Goal: Transaction & Acquisition: Download file/media

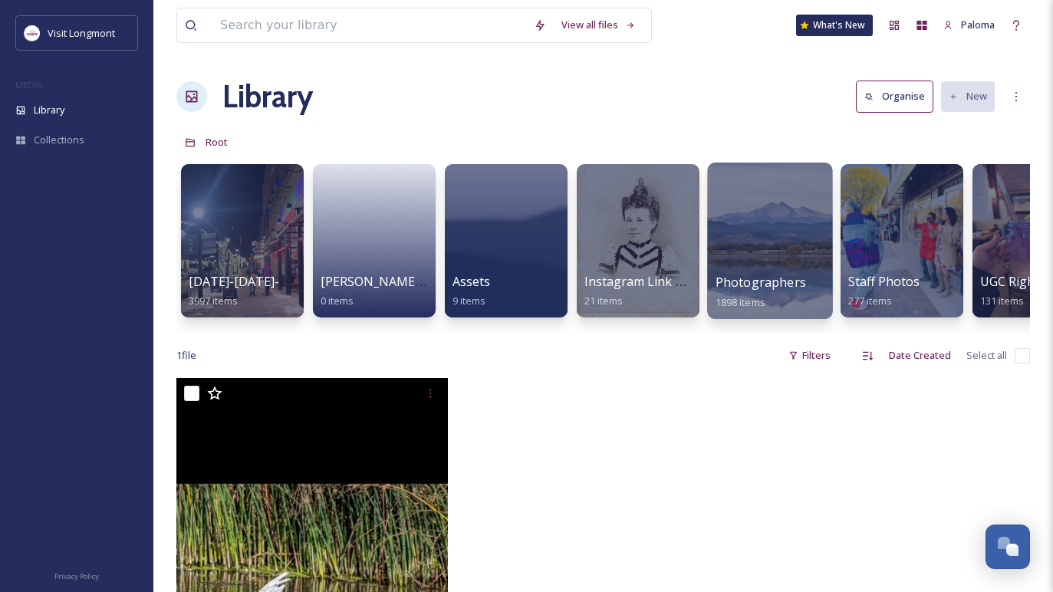
click at [763, 249] on div at bounding box center [769, 241] width 125 height 156
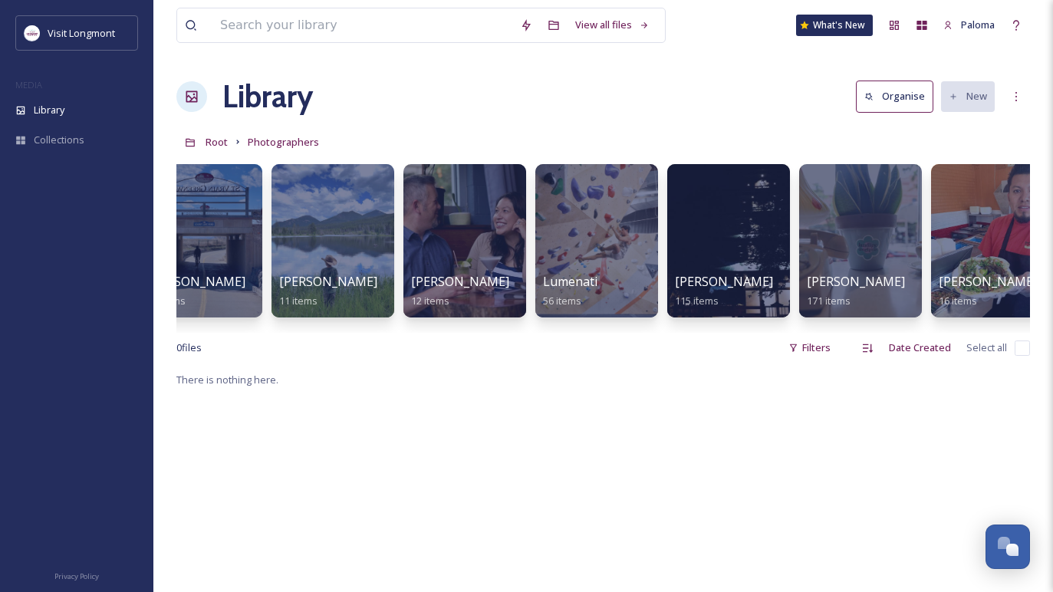
scroll to position [0, 844]
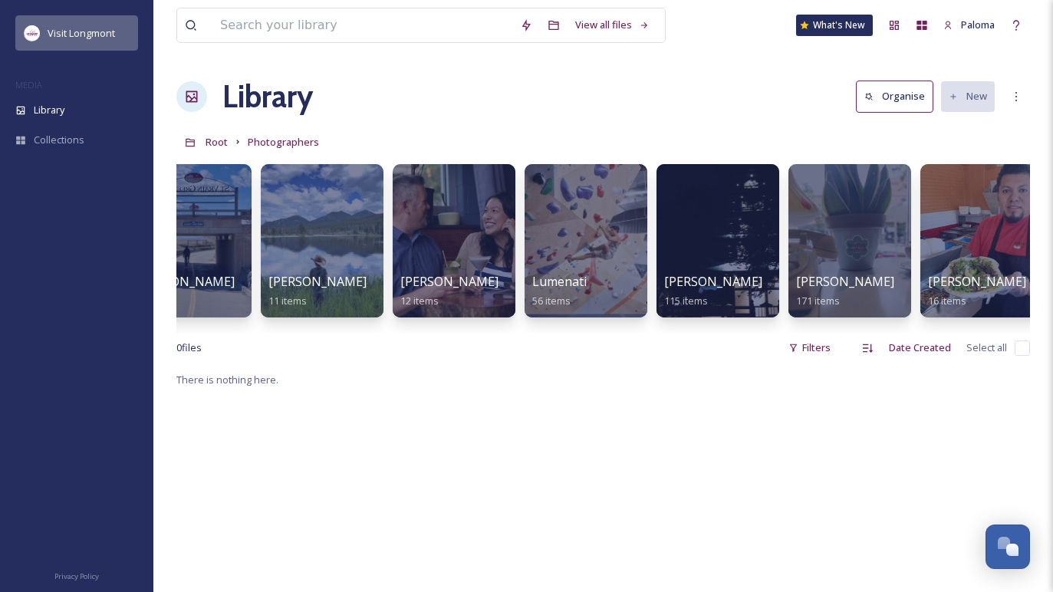
click at [67, 41] on div "Visit Longmont" at bounding box center [81, 33] width 67 height 18
click at [69, 29] on span "Visit Longmont" at bounding box center [81, 33] width 67 height 14
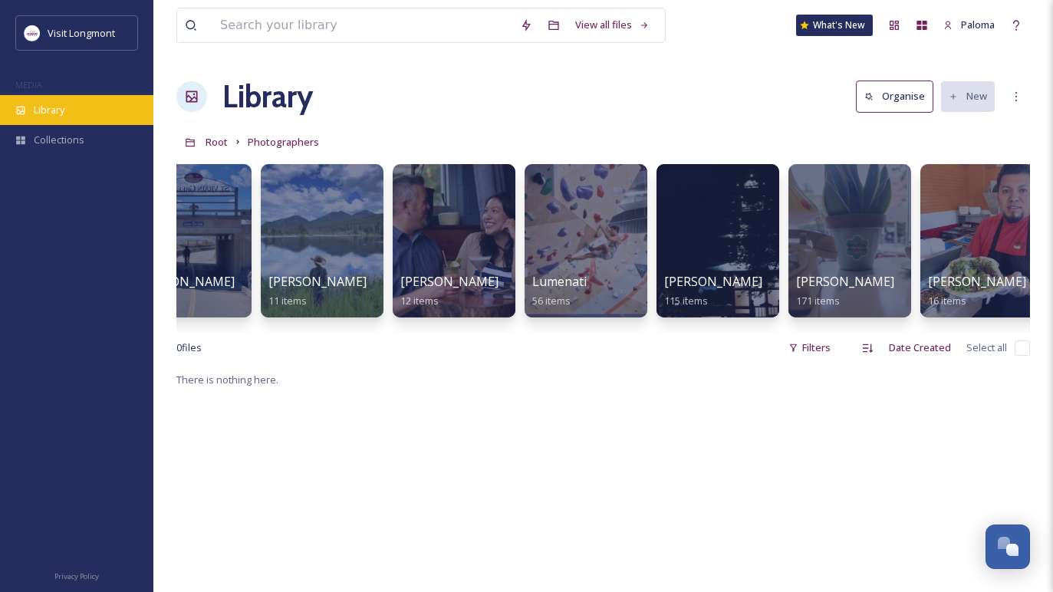
click at [72, 112] on div "Library" at bounding box center [76, 110] width 153 height 30
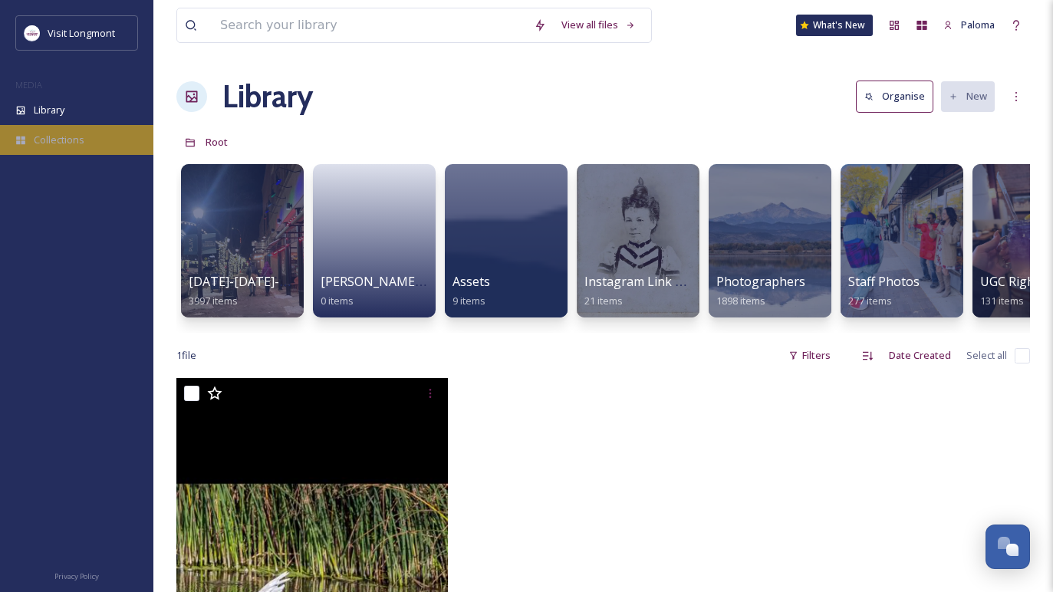
click at [60, 145] on span "Collections" at bounding box center [59, 140] width 51 height 15
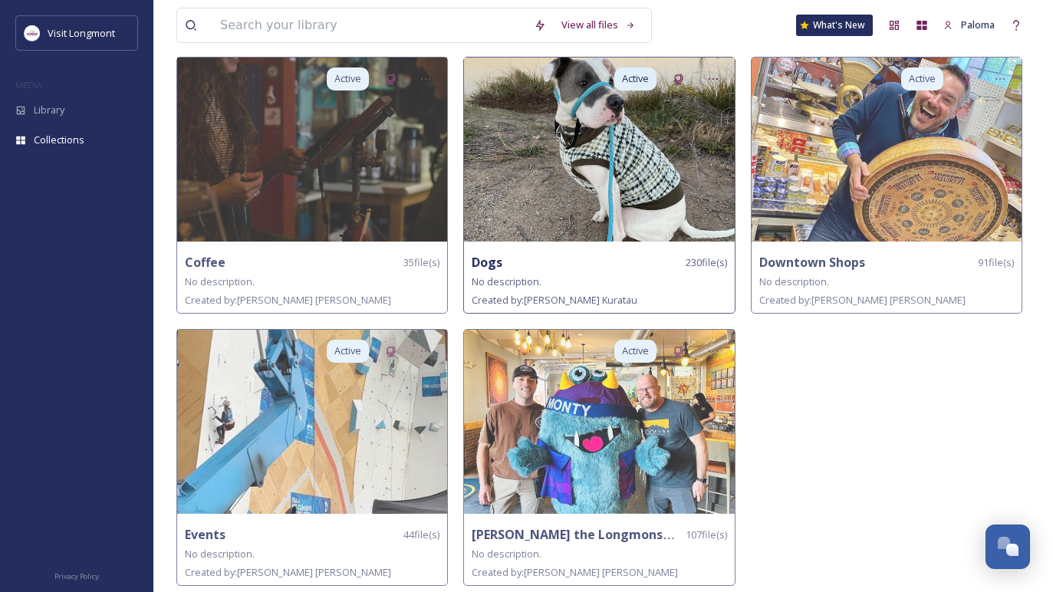
scroll to position [107, 0]
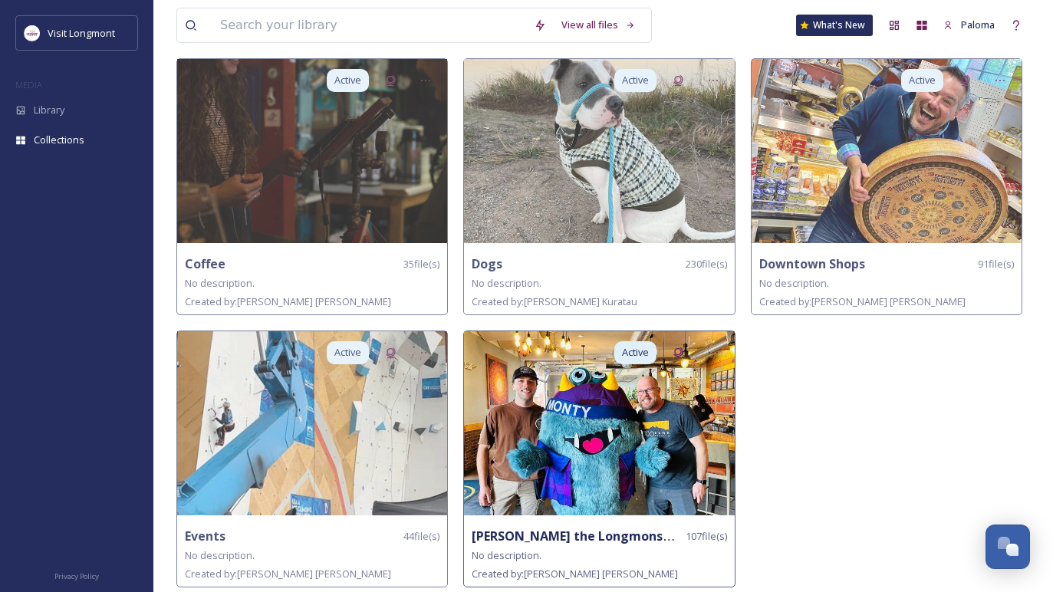
click at [605, 436] on img at bounding box center [599, 423] width 270 height 184
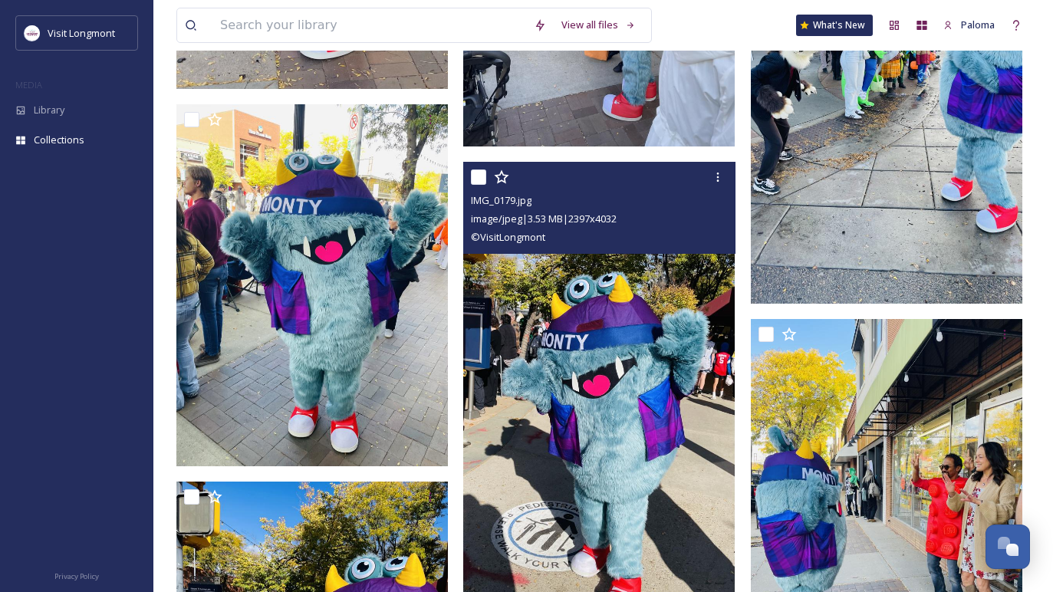
scroll to position [9389, 0]
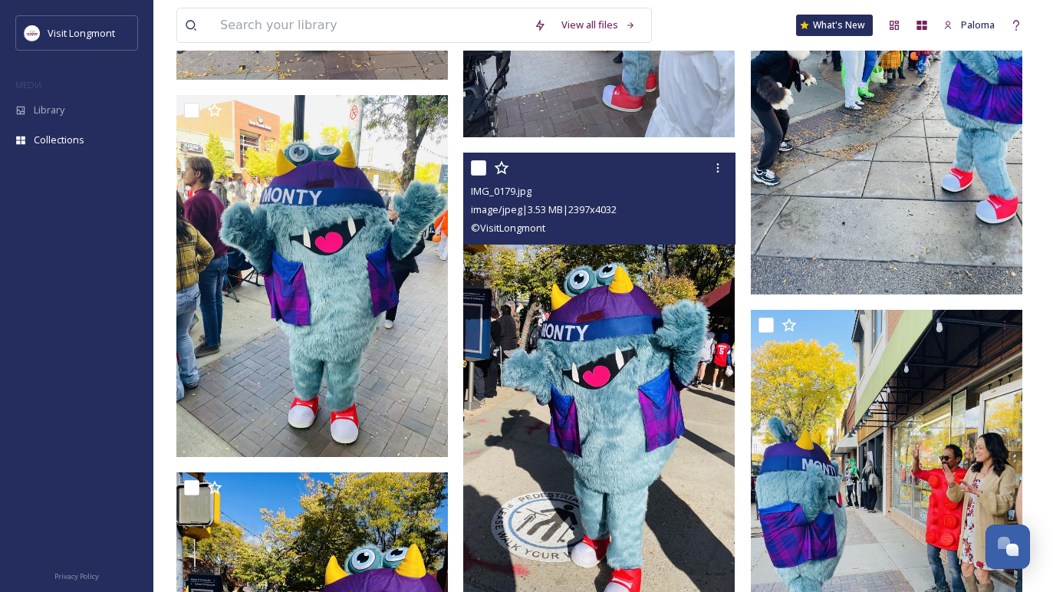
click at [584, 449] on img at bounding box center [599, 381] width 272 height 456
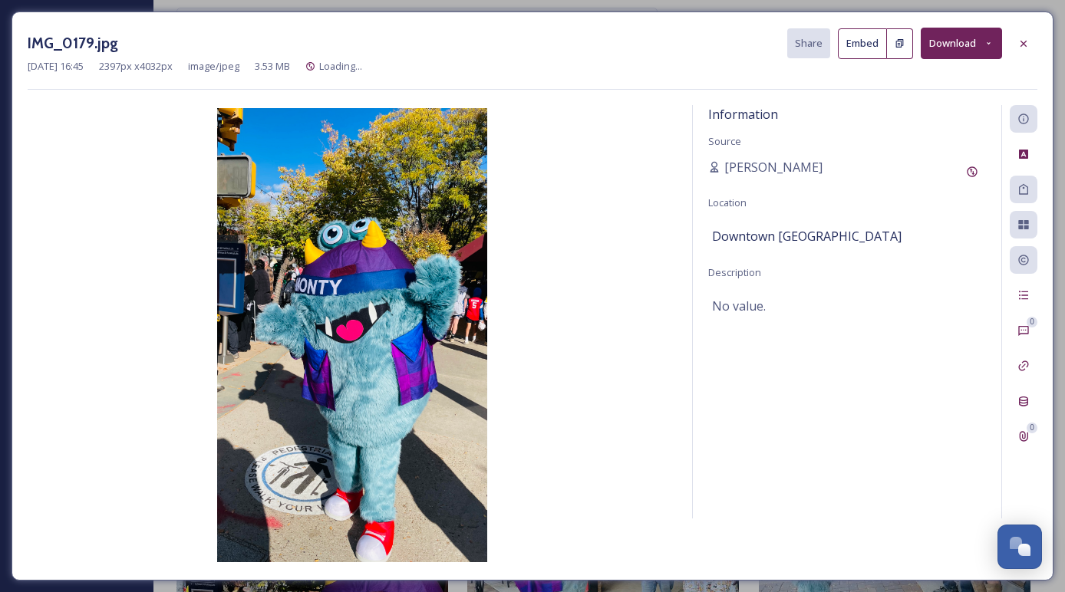
click at [952, 44] on button "Download" at bounding box center [960, 43] width 81 height 31
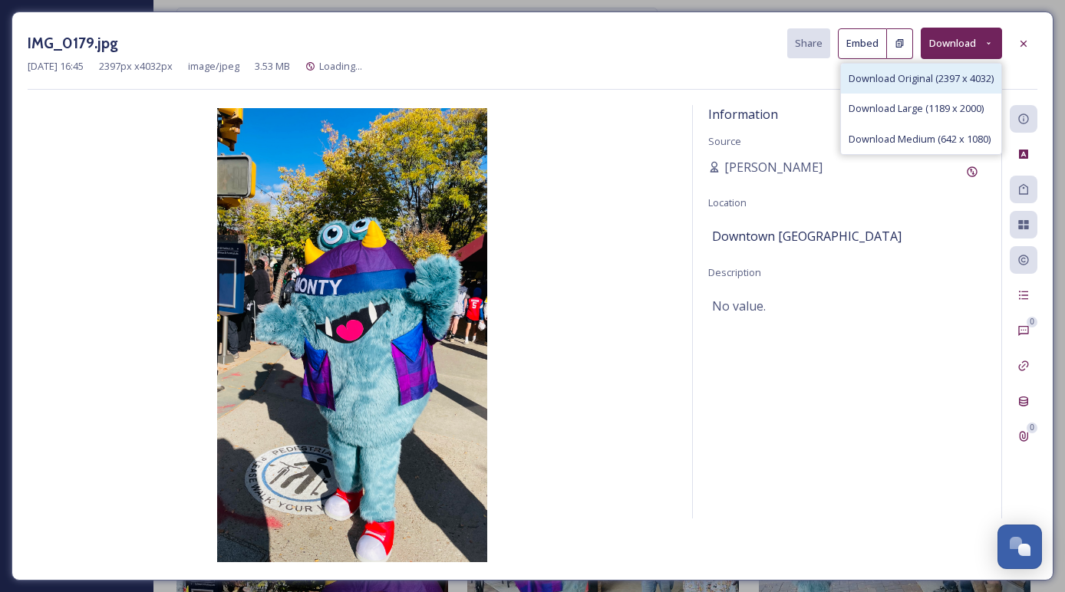
click at [888, 77] on span "Download Original (2397 x 4032)" at bounding box center [920, 78] width 145 height 15
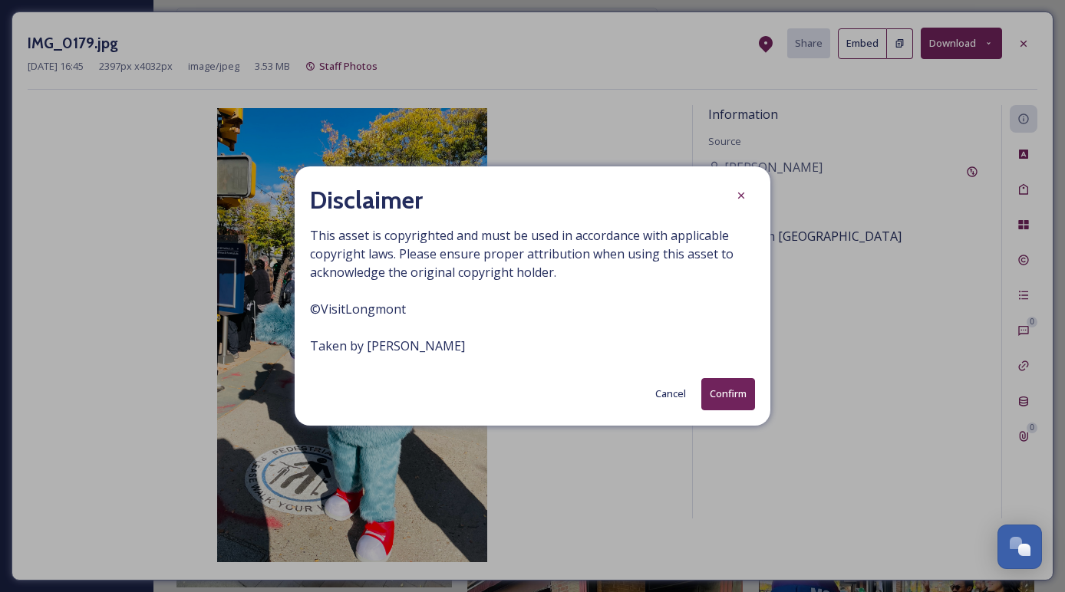
click at [729, 403] on button "Confirm" at bounding box center [728, 393] width 54 height 31
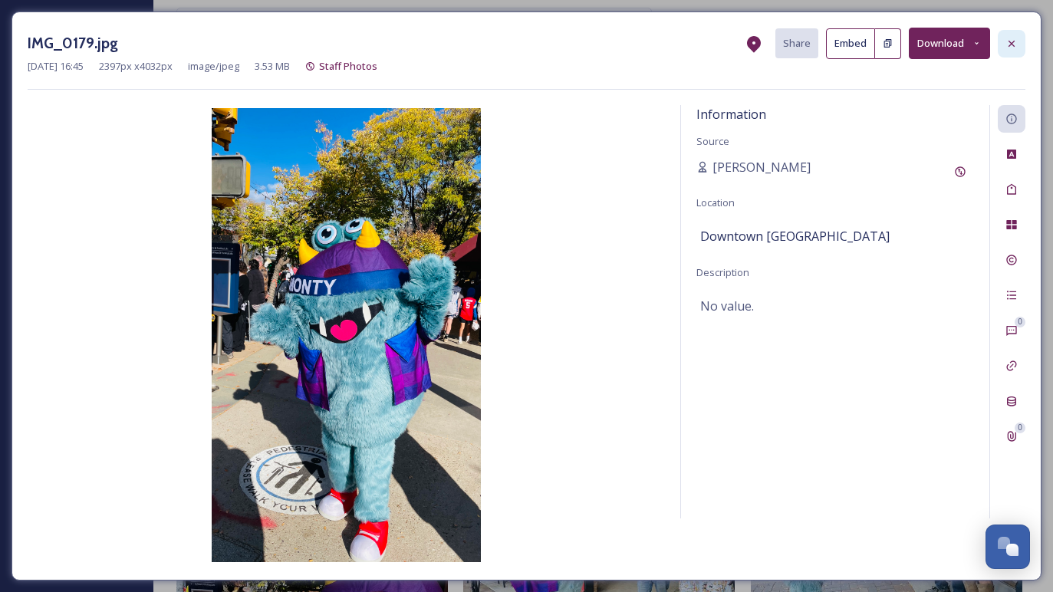
click at [1010, 49] on div at bounding box center [1012, 44] width 28 height 28
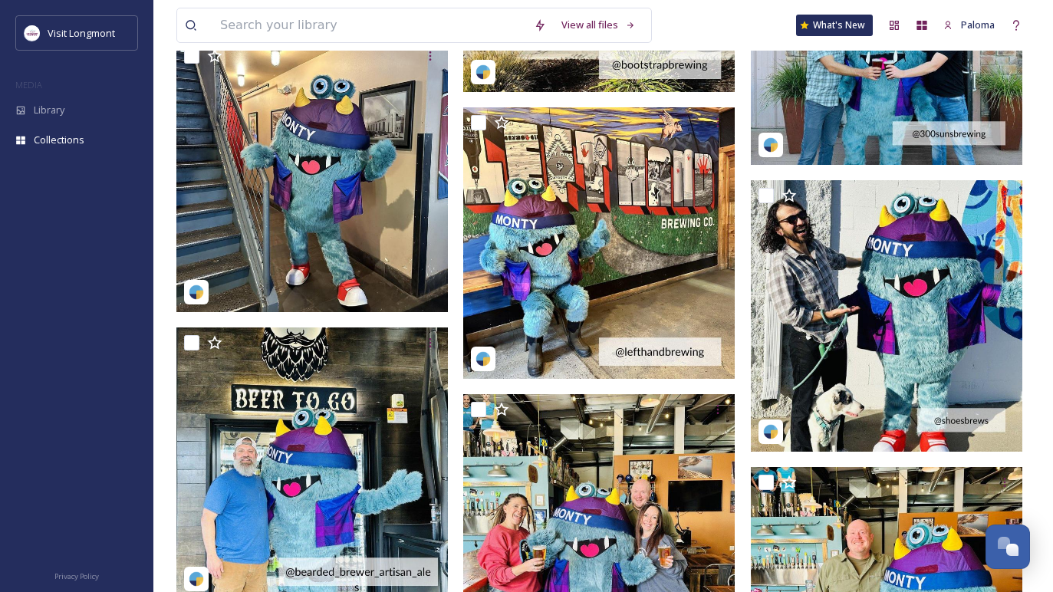
scroll to position [10775, 0]
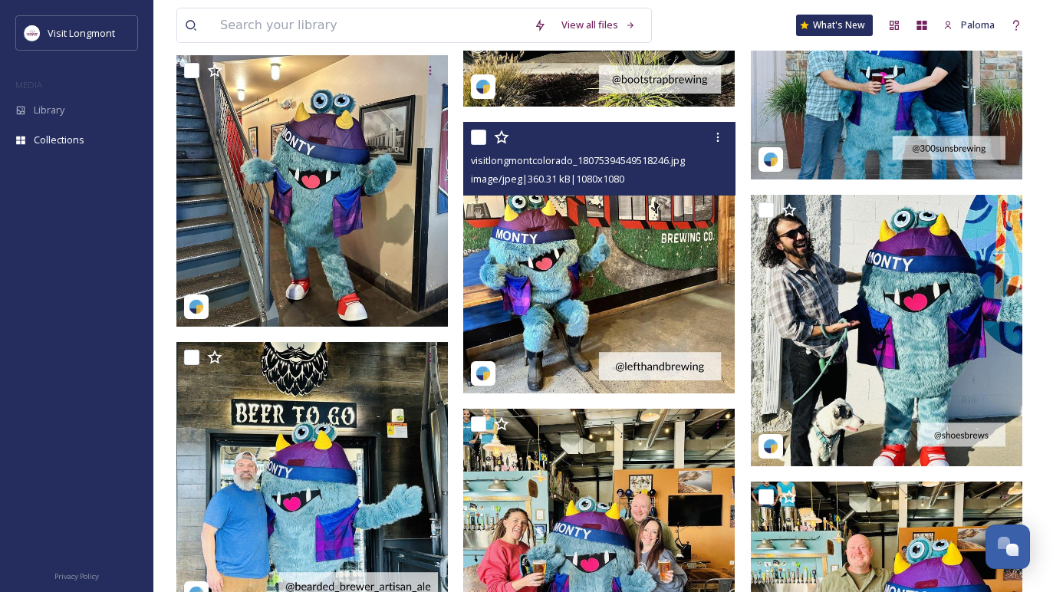
click at [596, 284] on img at bounding box center [599, 258] width 272 height 272
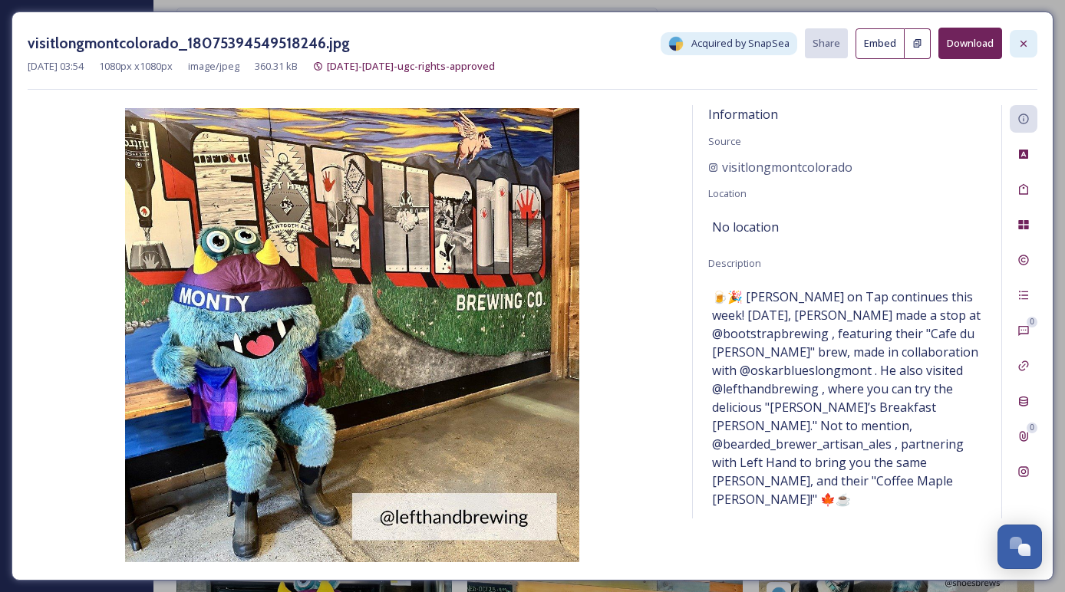
click at [1024, 43] on icon at bounding box center [1023, 44] width 12 height 12
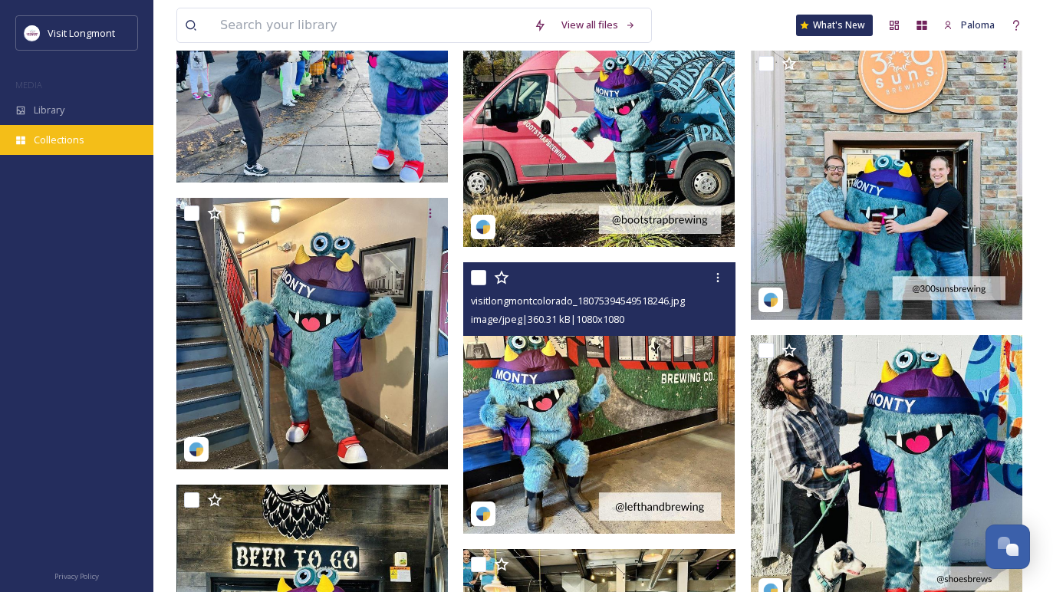
click at [73, 143] on span "Collections" at bounding box center [59, 140] width 51 height 15
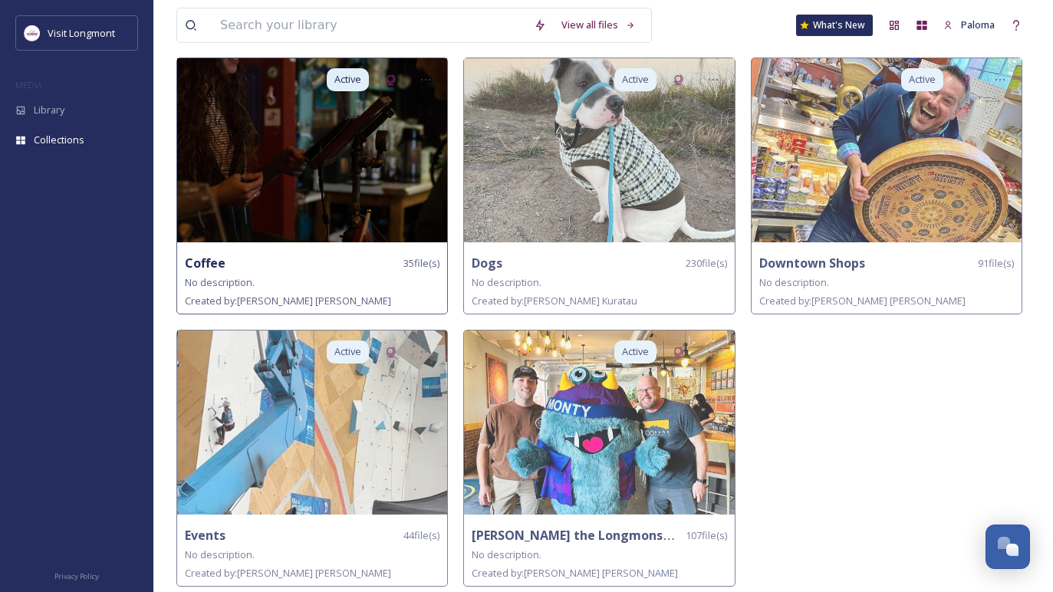
scroll to position [107, 0]
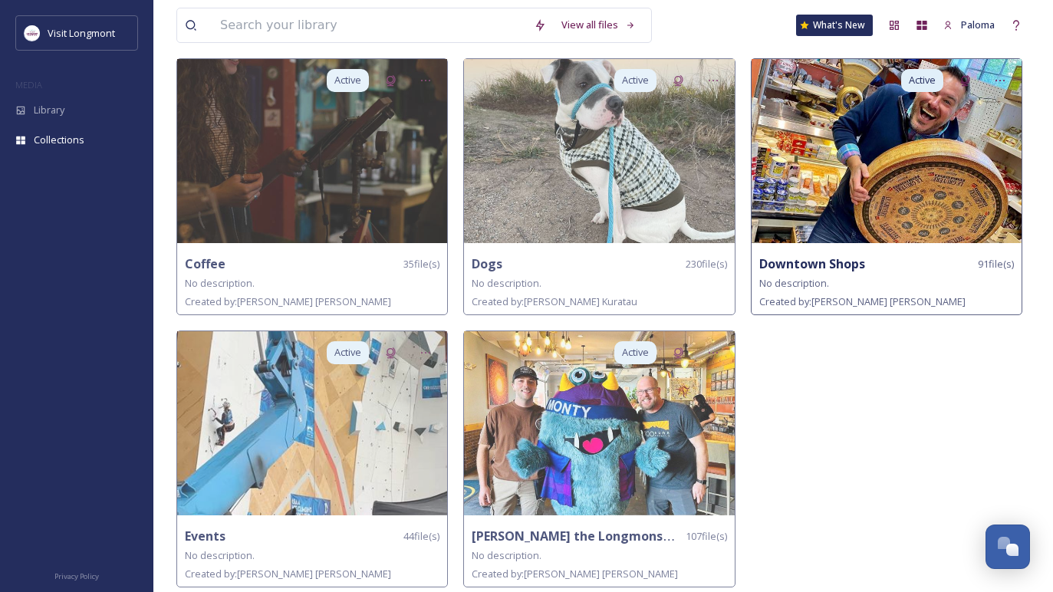
click at [880, 183] on img at bounding box center [887, 151] width 270 height 184
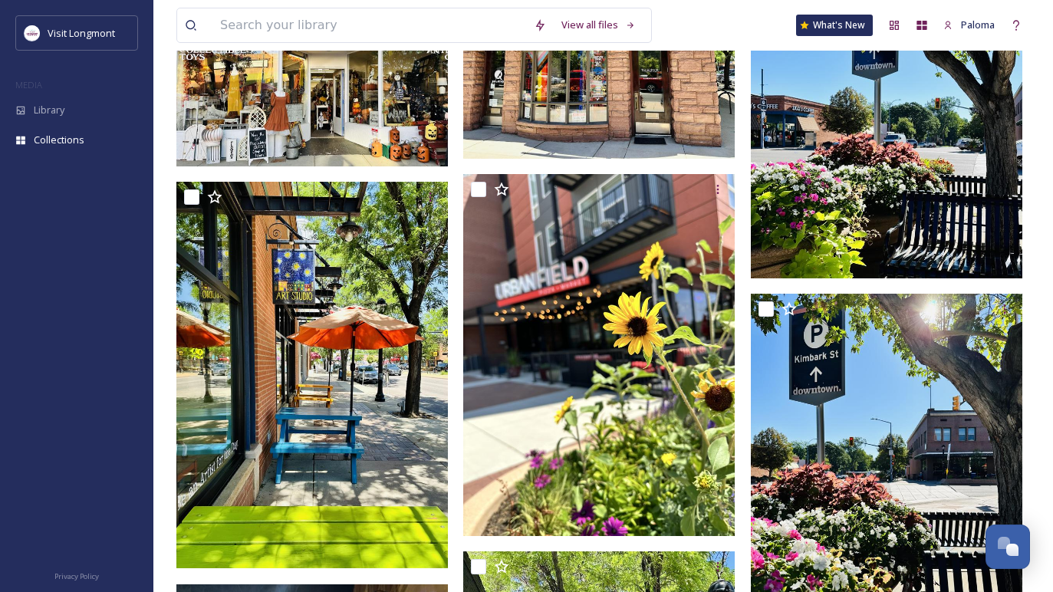
scroll to position [1338, 0]
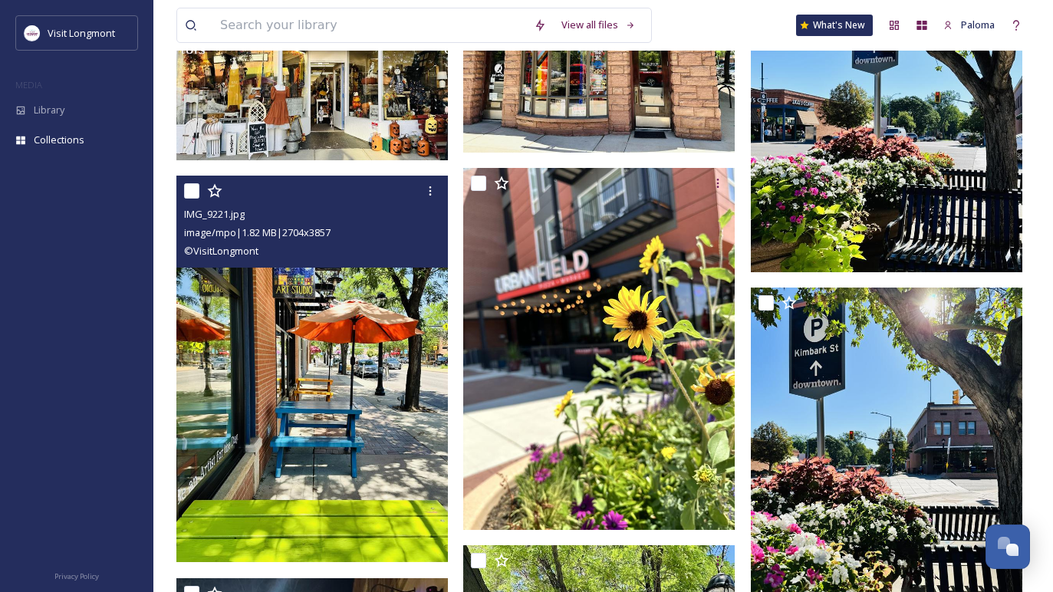
click at [408, 383] on img at bounding box center [312, 369] width 272 height 387
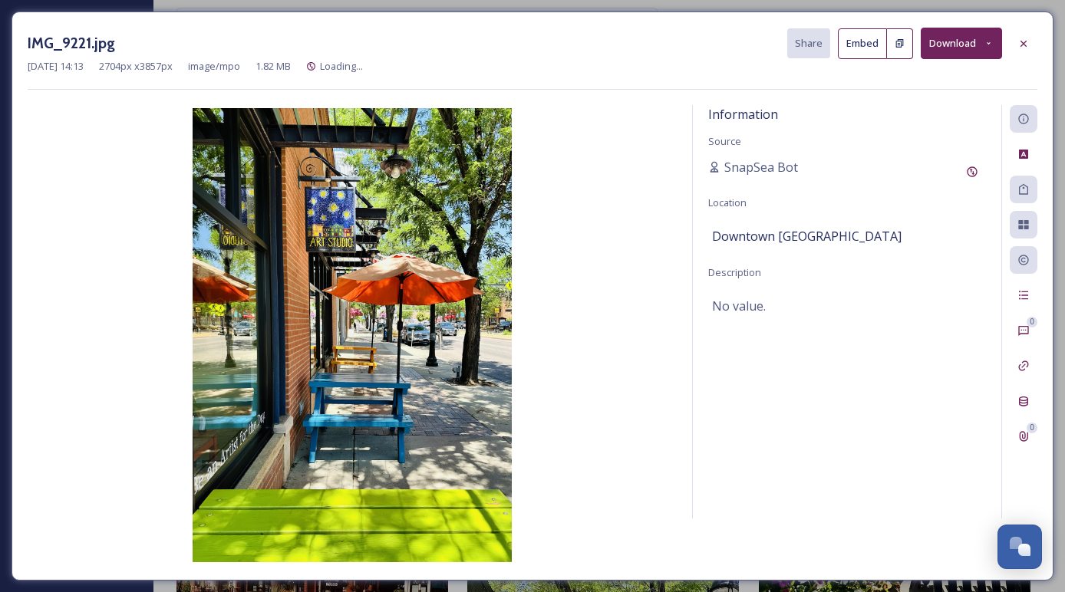
click at [943, 31] on button "Download" at bounding box center [960, 43] width 81 height 31
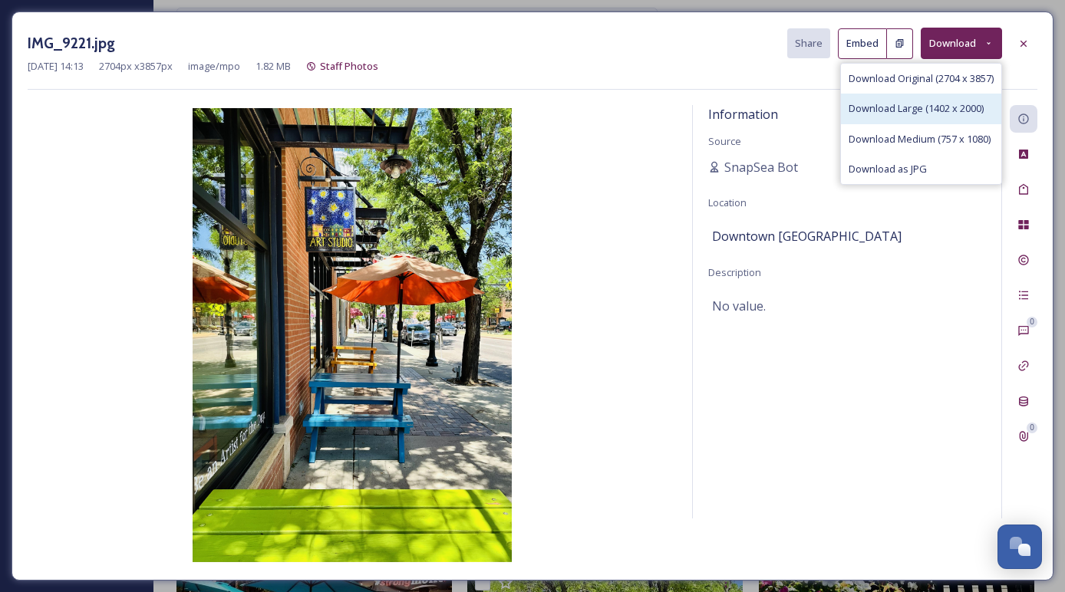
click at [922, 94] on div "Download Large (1402 x 2000)" at bounding box center [921, 109] width 160 height 30
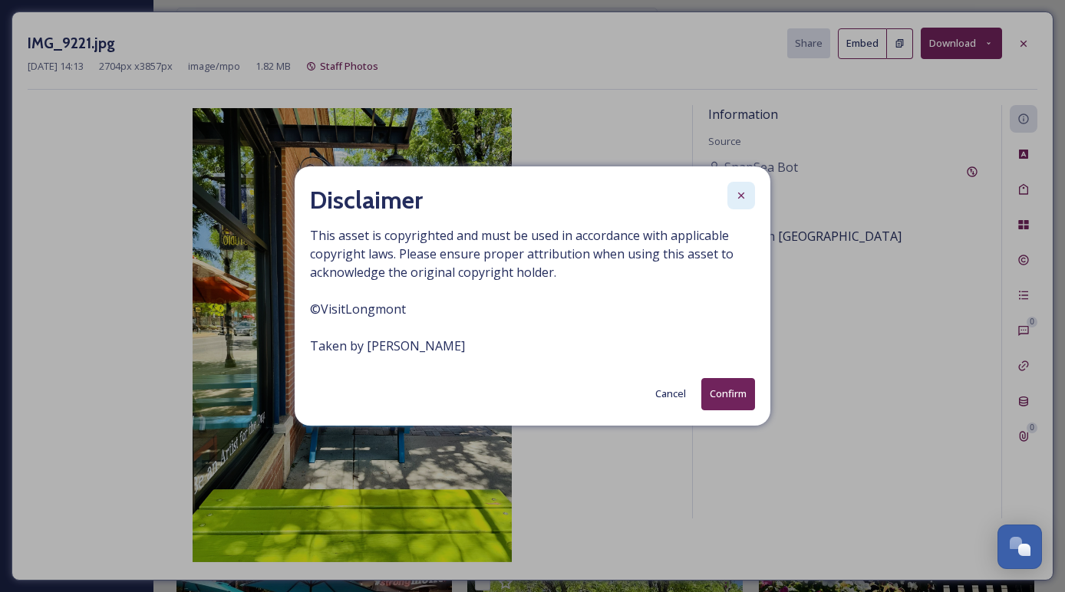
click at [739, 189] on div at bounding box center [741, 196] width 28 height 28
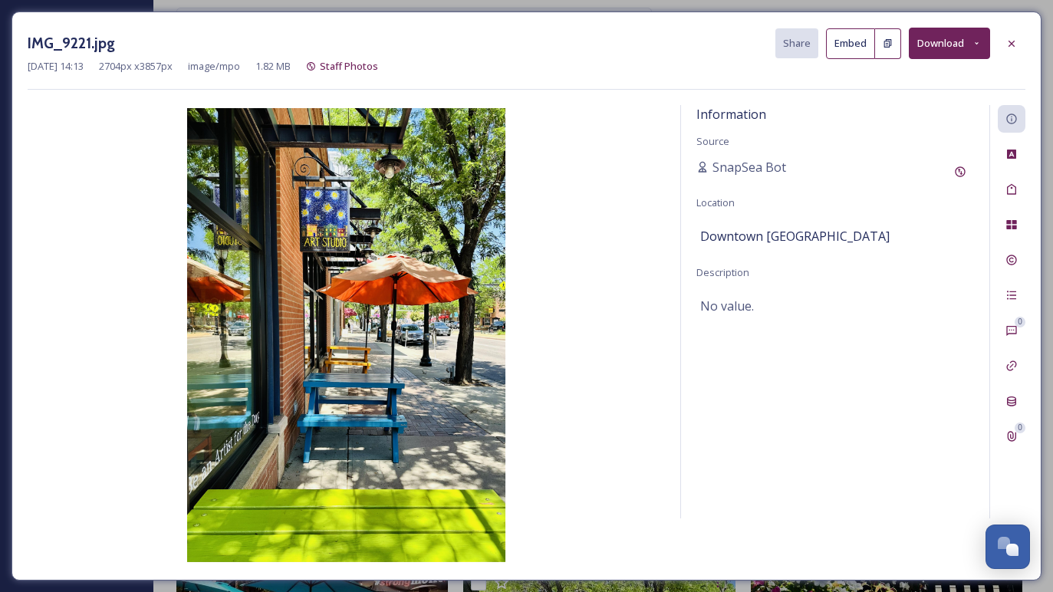
click at [925, 47] on button "Download" at bounding box center [949, 43] width 81 height 31
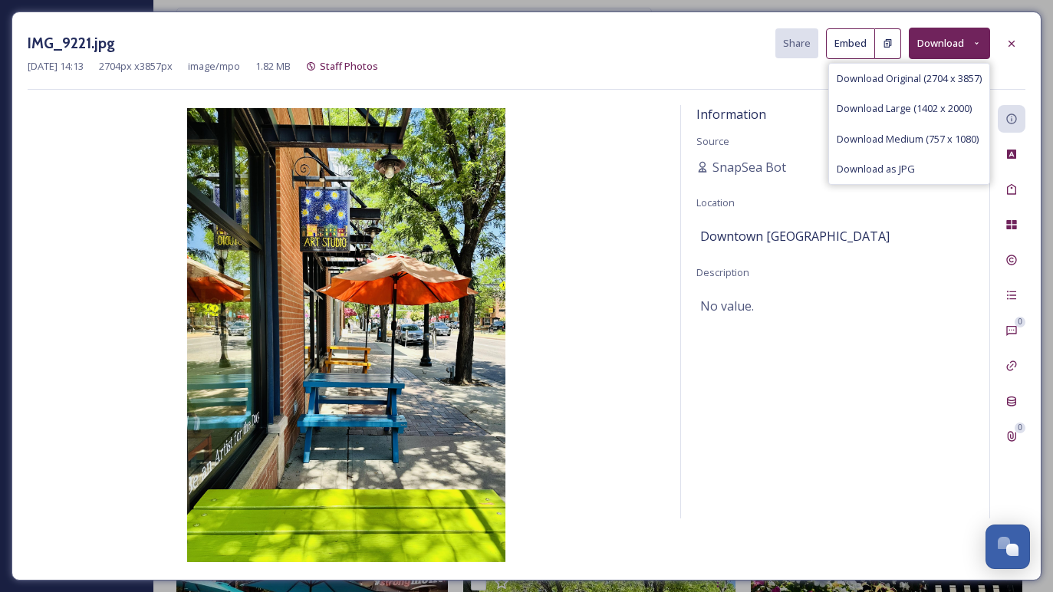
click at [880, 73] on span "Download Original (2704 x 3857)" at bounding box center [909, 78] width 145 height 15
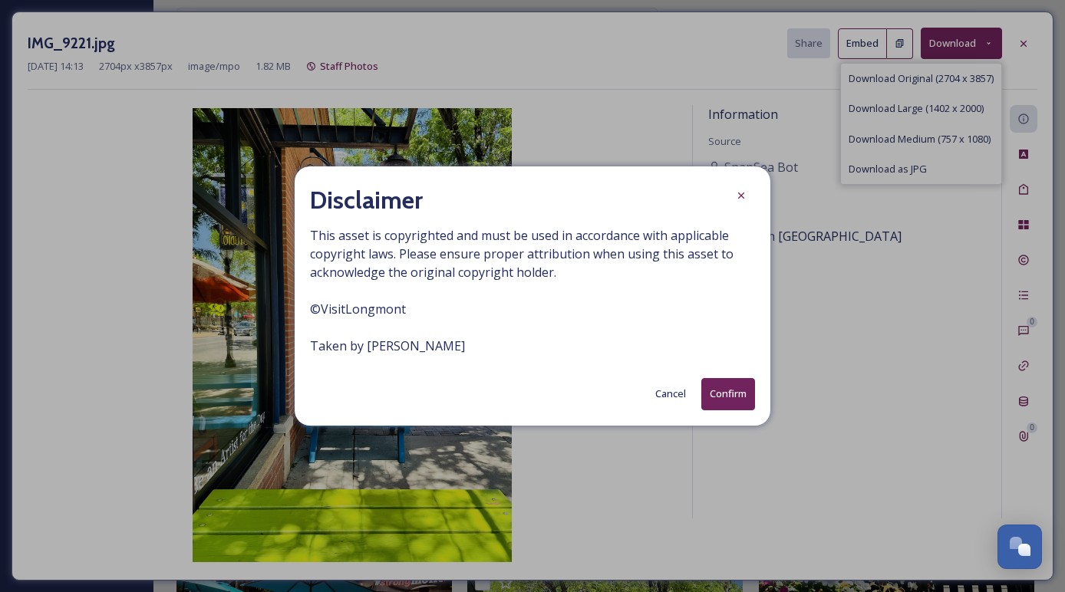
click at [722, 401] on button "Confirm" at bounding box center [728, 393] width 54 height 31
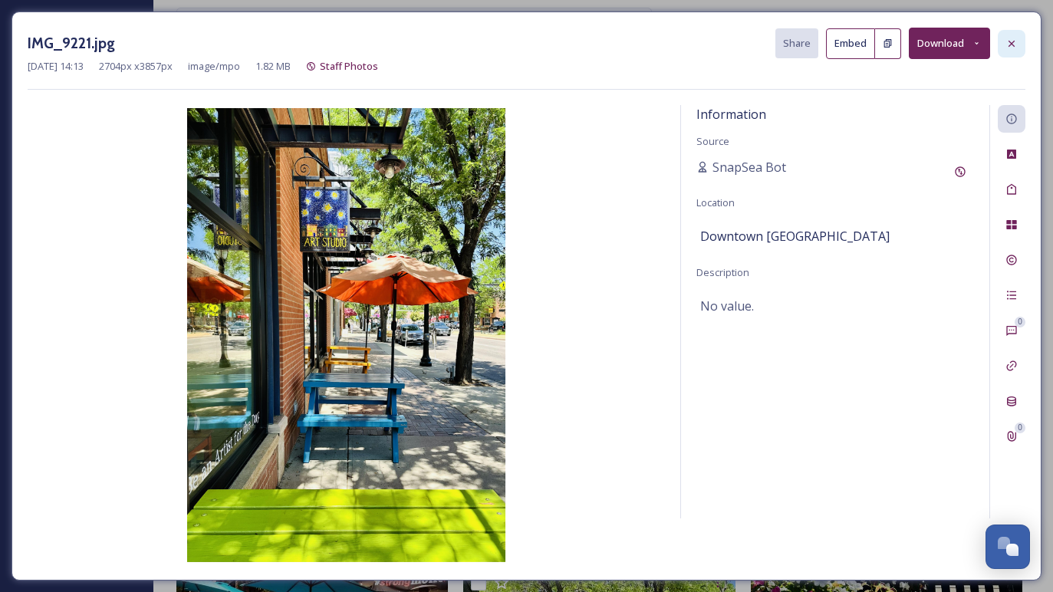
click at [1013, 41] on icon at bounding box center [1012, 43] width 6 height 6
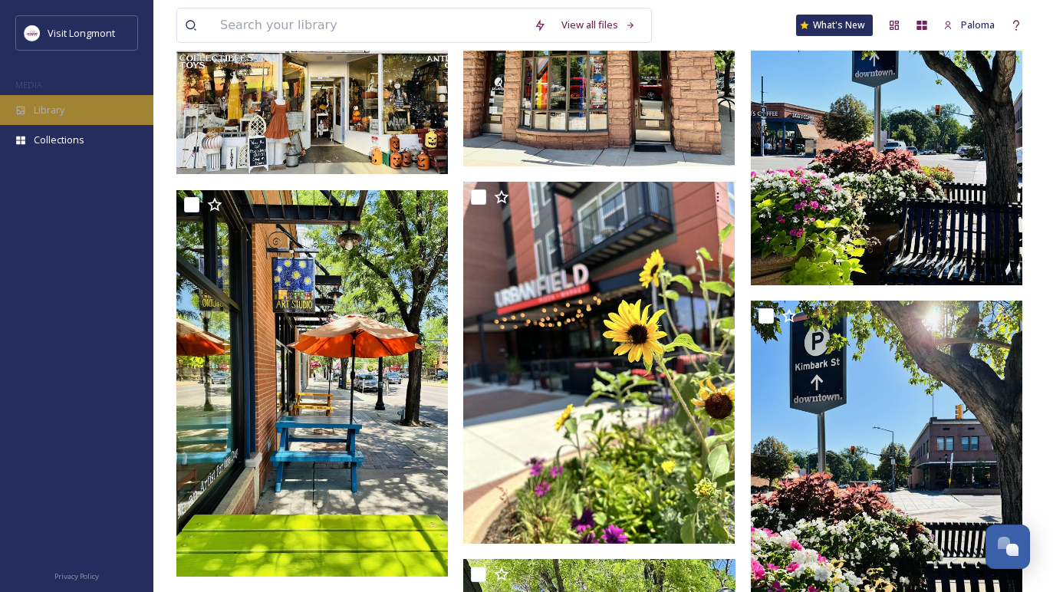
click at [47, 118] on div "Library" at bounding box center [76, 110] width 153 height 30
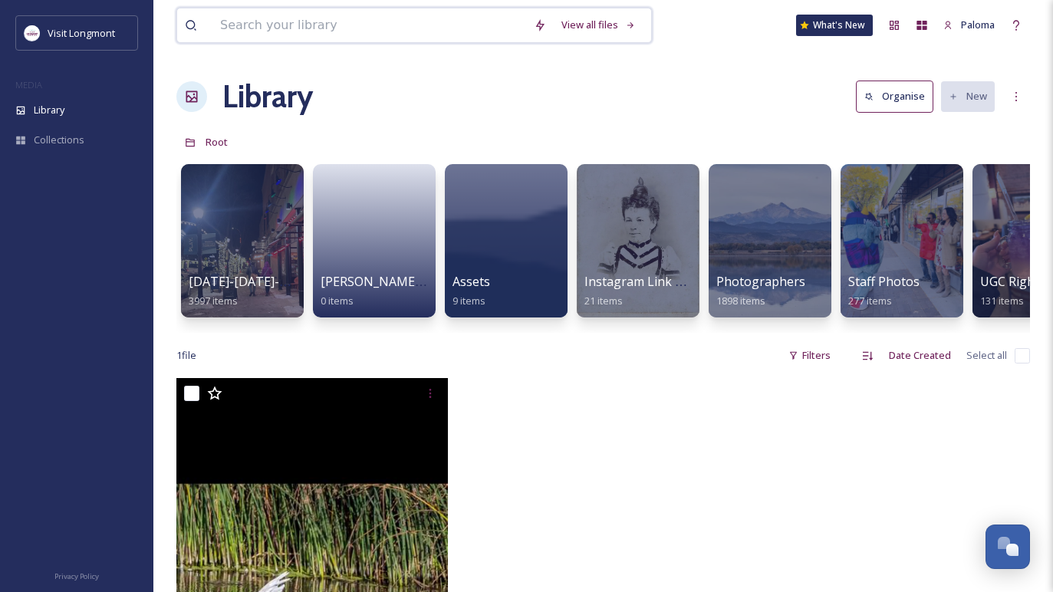
click at [258, 28] on input at bounding box center [369, 25] width 314 height 34
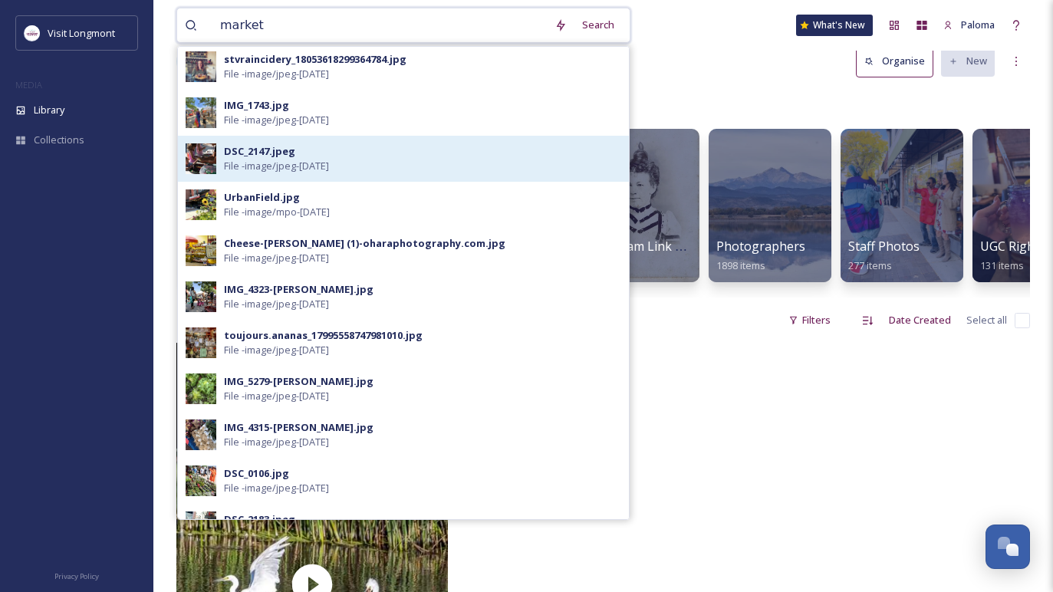
scroll to position [420, 0]
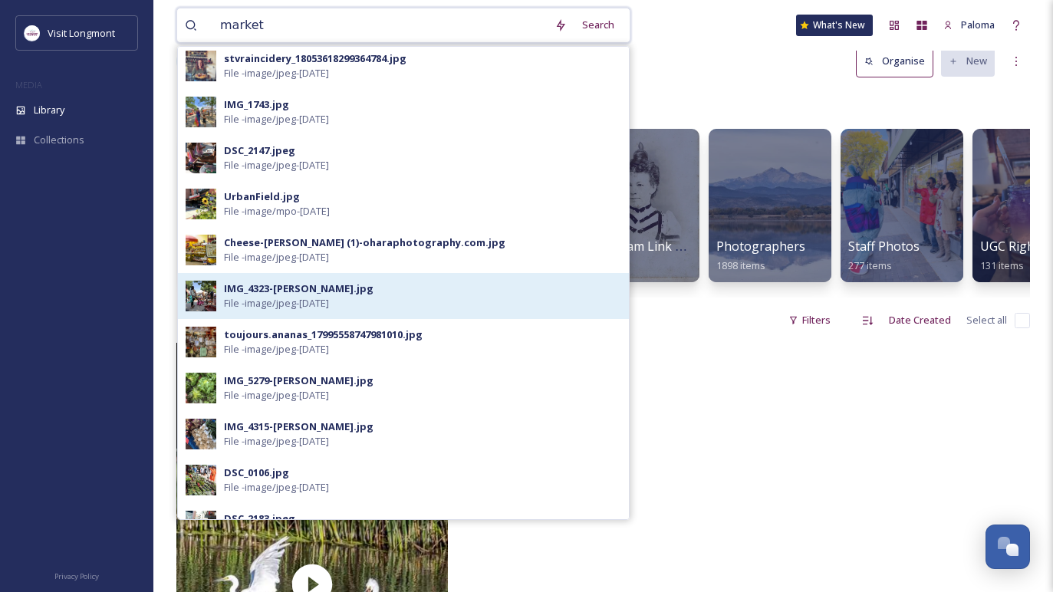
type input "market"
click at [276, 308] on span "File - image/jpeg - [DATE]" at bounding box center [276, 303] width 105 height 15
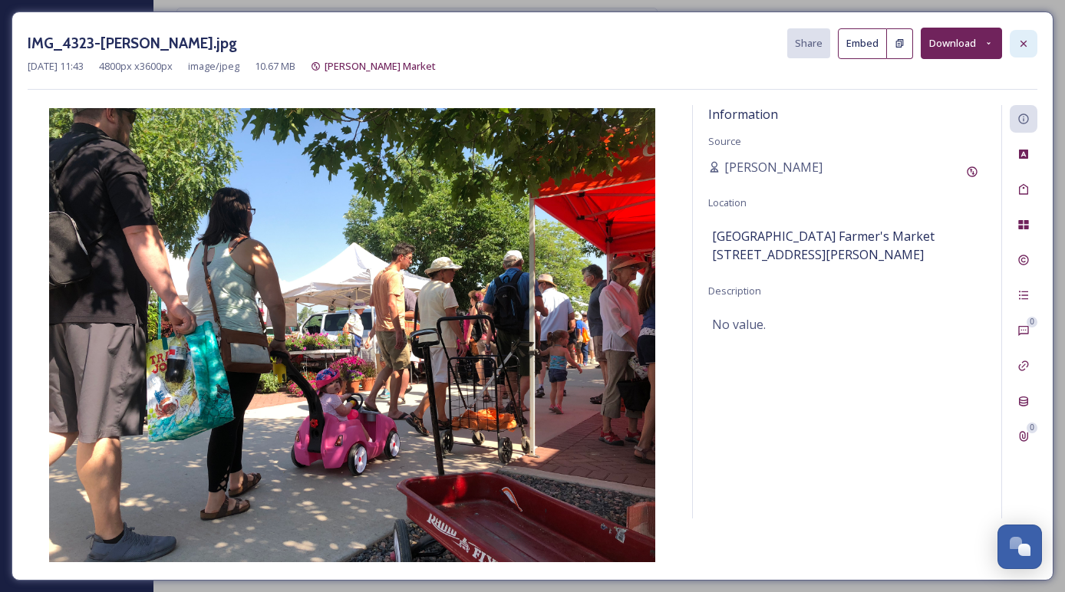
click at [1019, 41] on icon at bounding box center [1023, 44] width 12 height 12
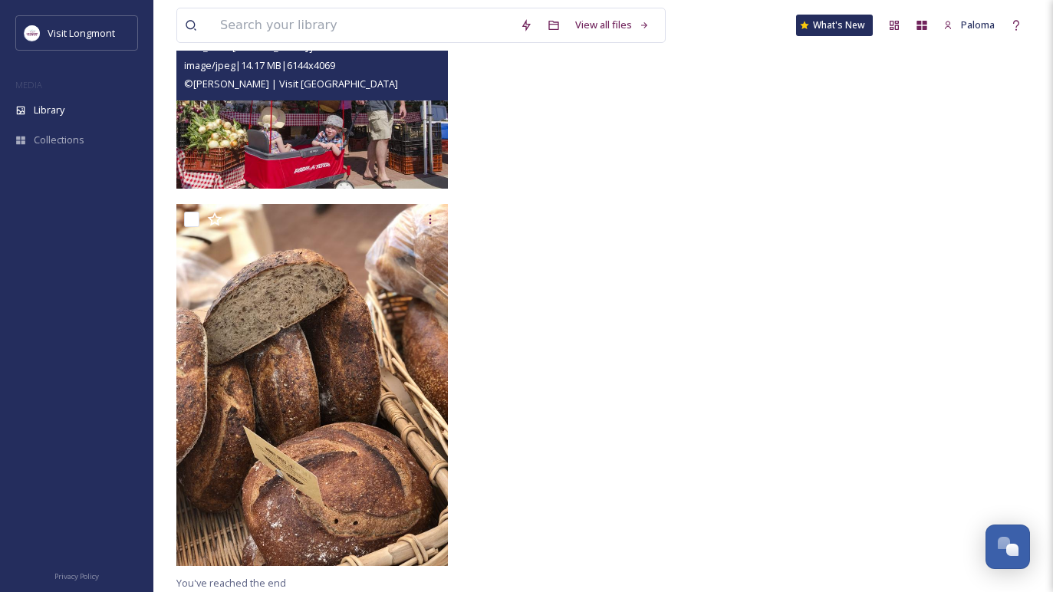
scroll to position [8718, 0]
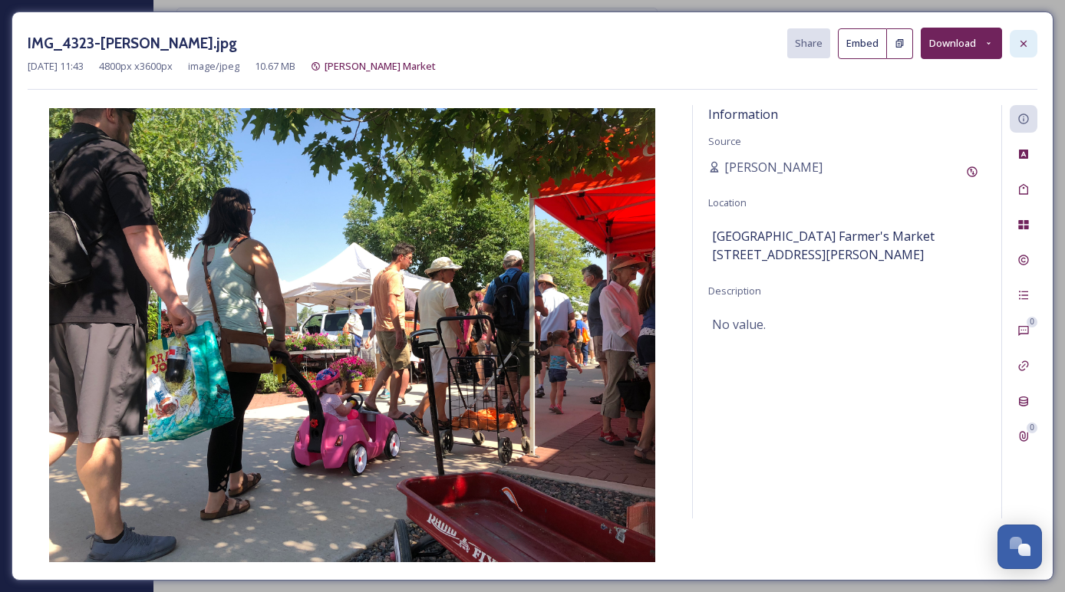
click at [1025, 44] on icon at bounding box center [1023, 44] width 12 height 12
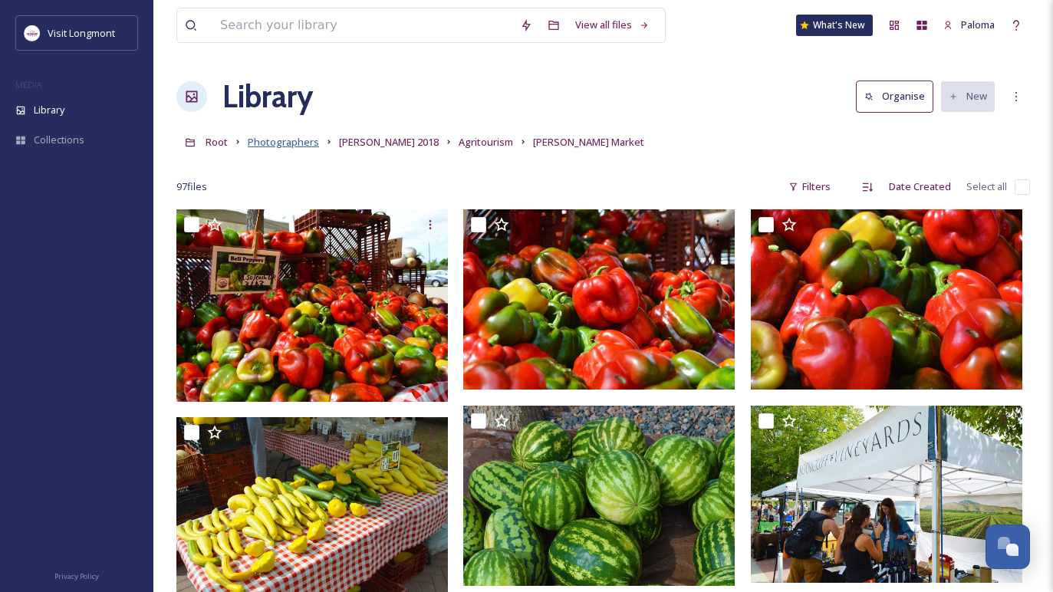
click at [286, 143] on span "Photographers" at bounding box center [283, 142] width 71 height 14
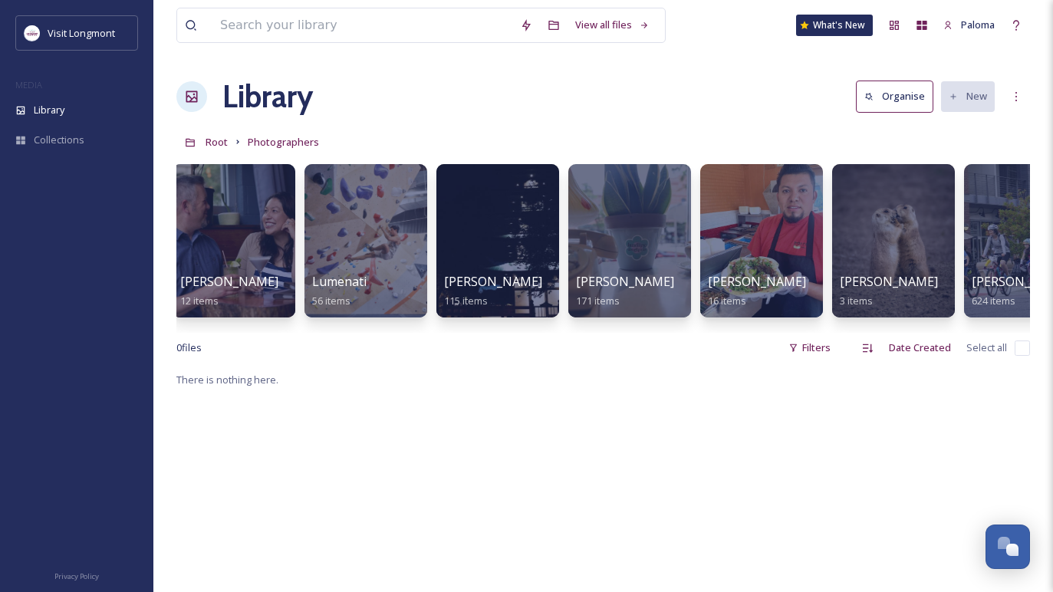
scroll to position [0, 1068]
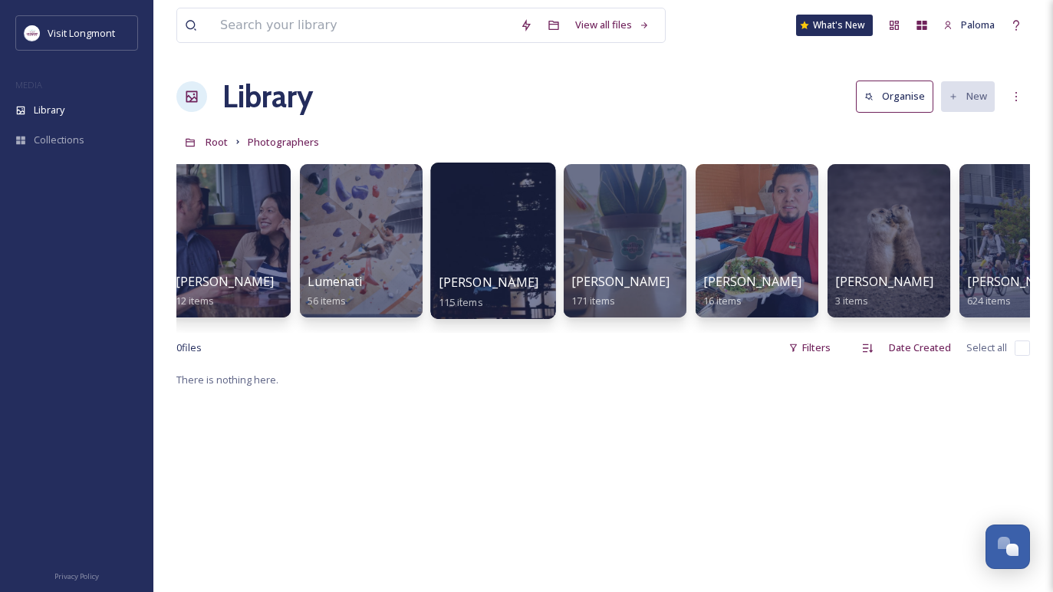
click at [511, 206] on div at bounding box center [492, 241] width 125 height 156
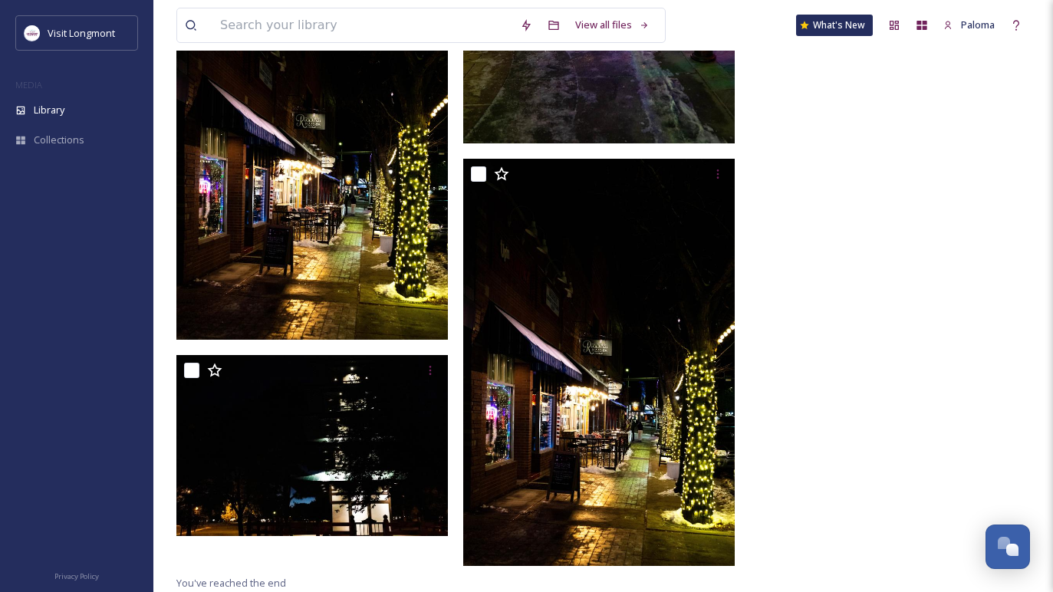
scroll to position [9804, 0]
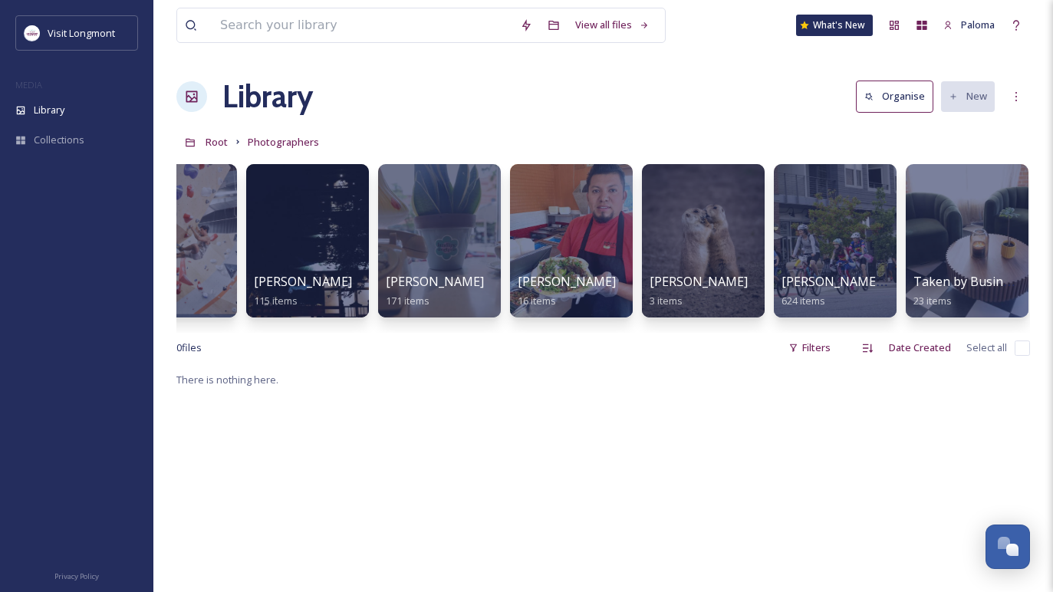
scroll to position [0, 1252]
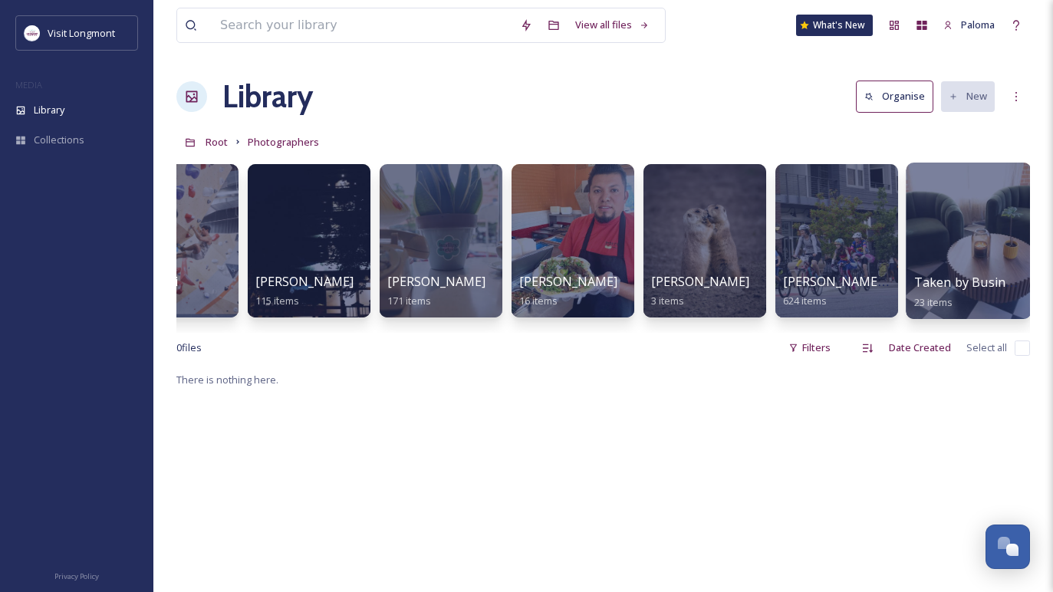
click at [959, 242] on div at bounding box center [968, 241] width 125 height 156
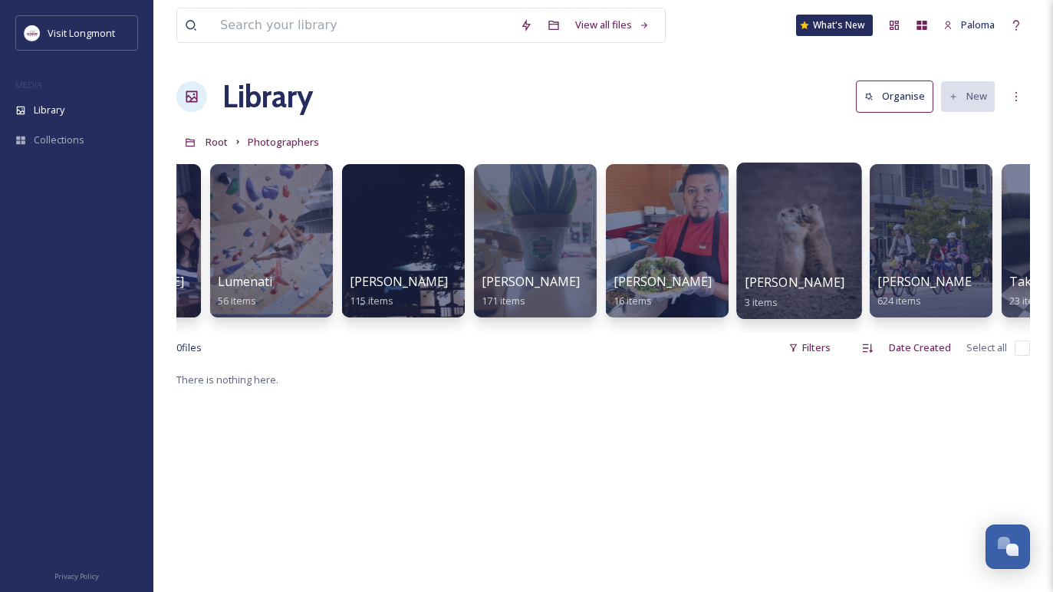
scroll to position [0, 1153]
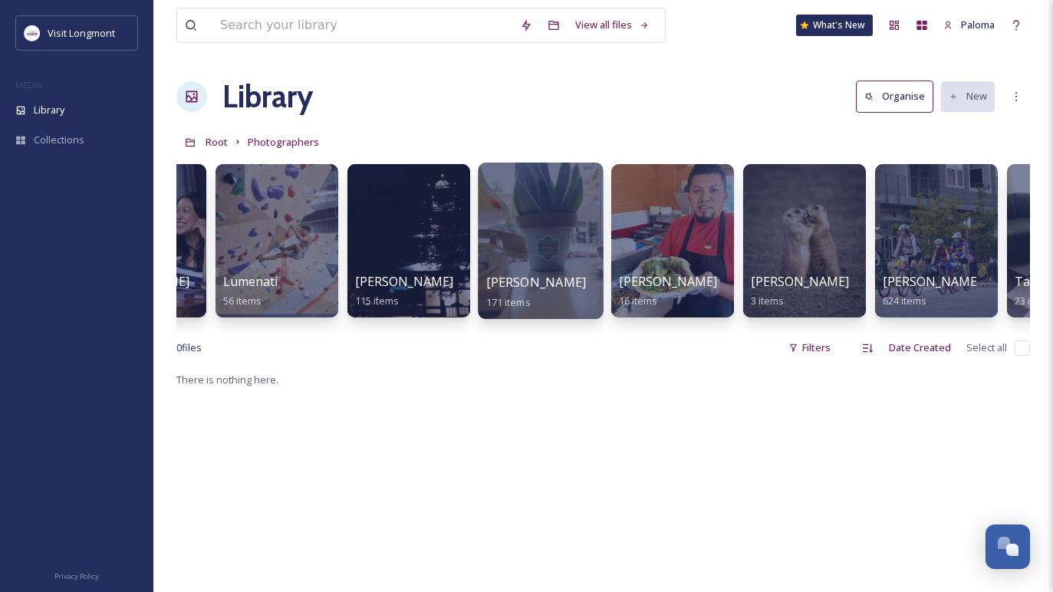
click at [555, 222] on div at bounding box center [540, 241] width 125 height 156
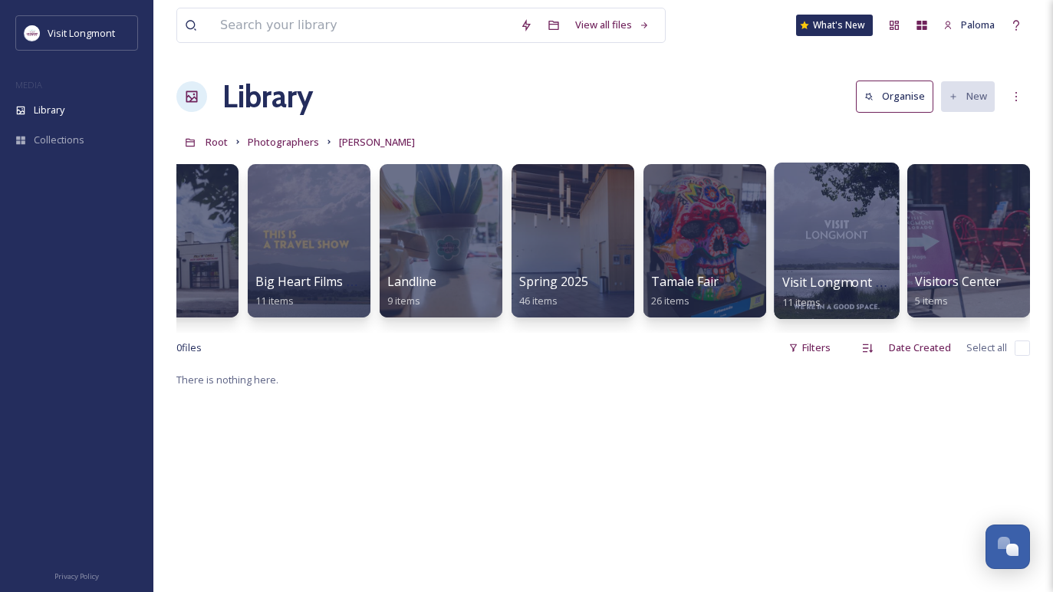
click at [828, 216] on div at bounding box center [836, 241] width 125 height 156
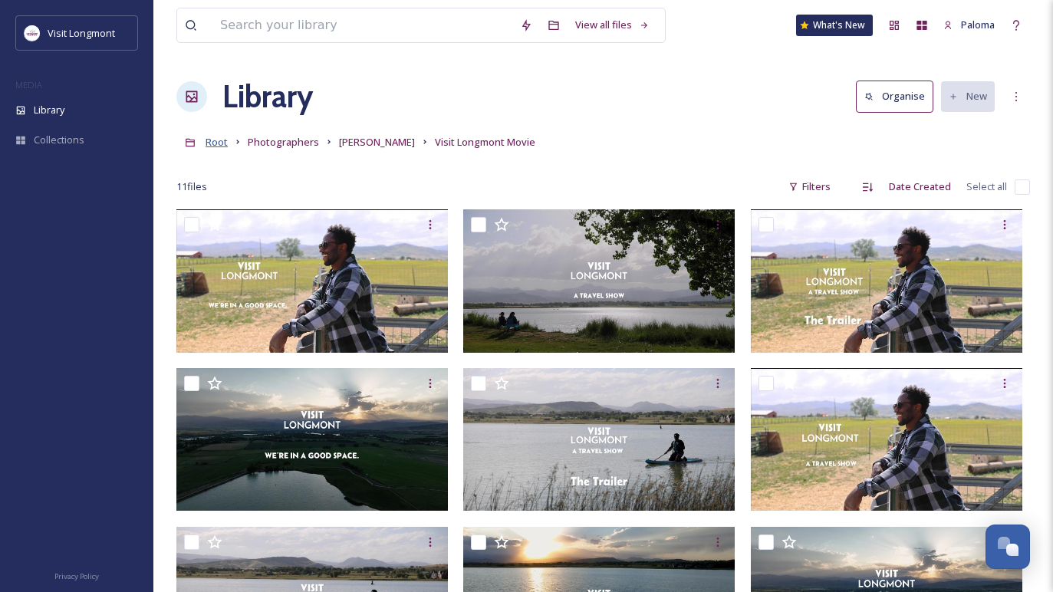
click at [213, 140] on span "Root" at bounding box center [217, 142] width 22 height 14
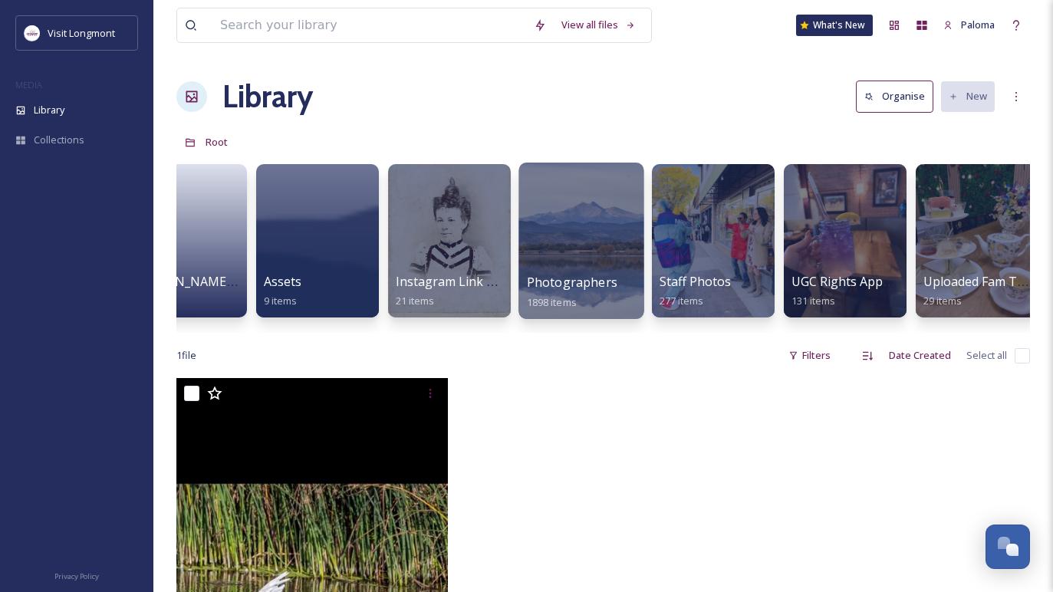
scroll to position [0, 218]
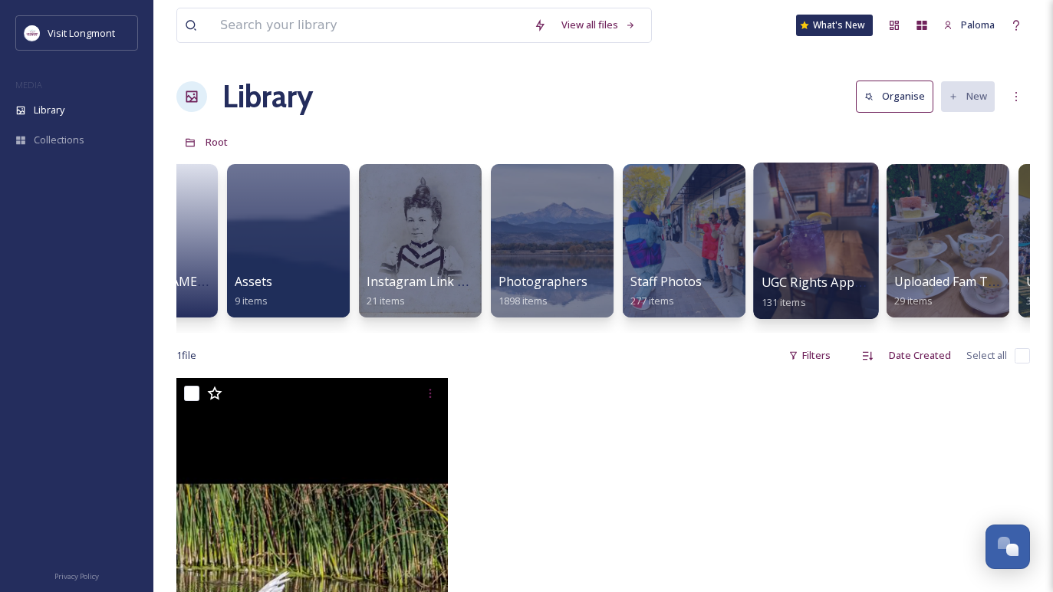
click at [808, 232] on div at bounding box center [815, 241] width 125 height 156
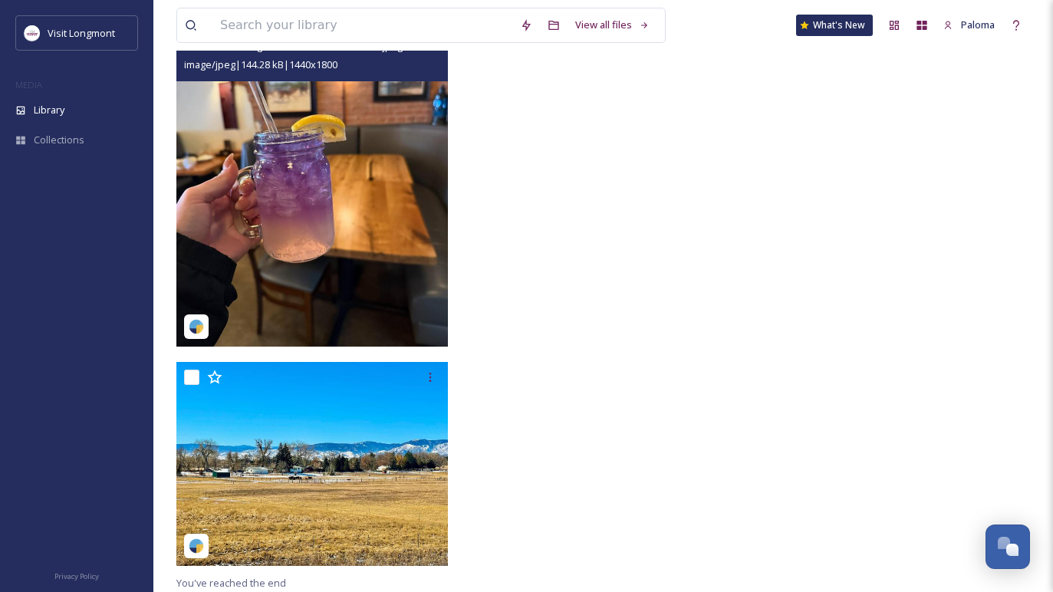
scroll to position [13798, 0]
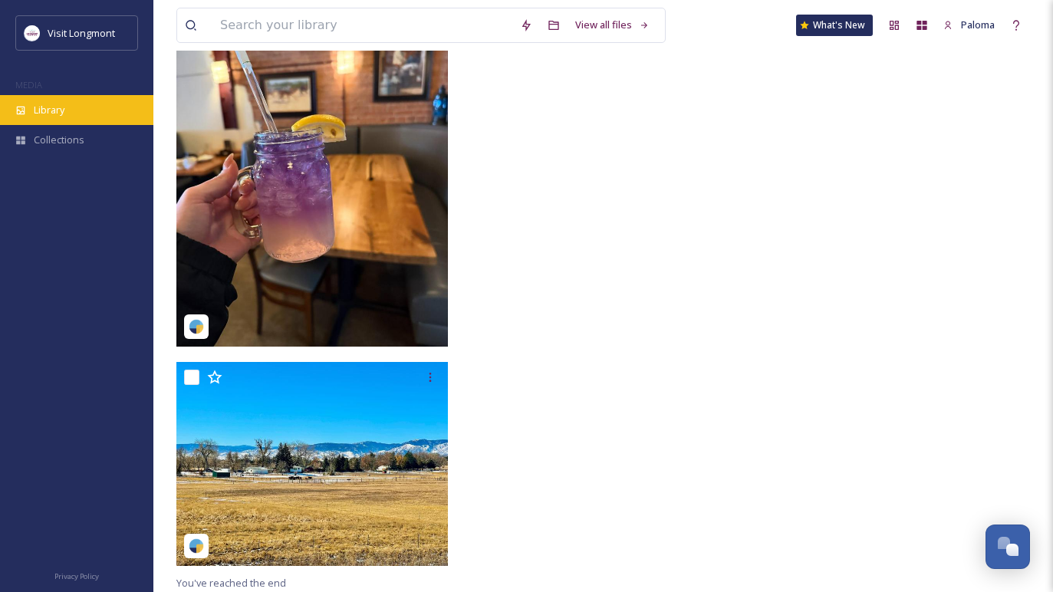
click at [70, 110] on div "Library" at bounding box center [76, 110] width 153 height 30
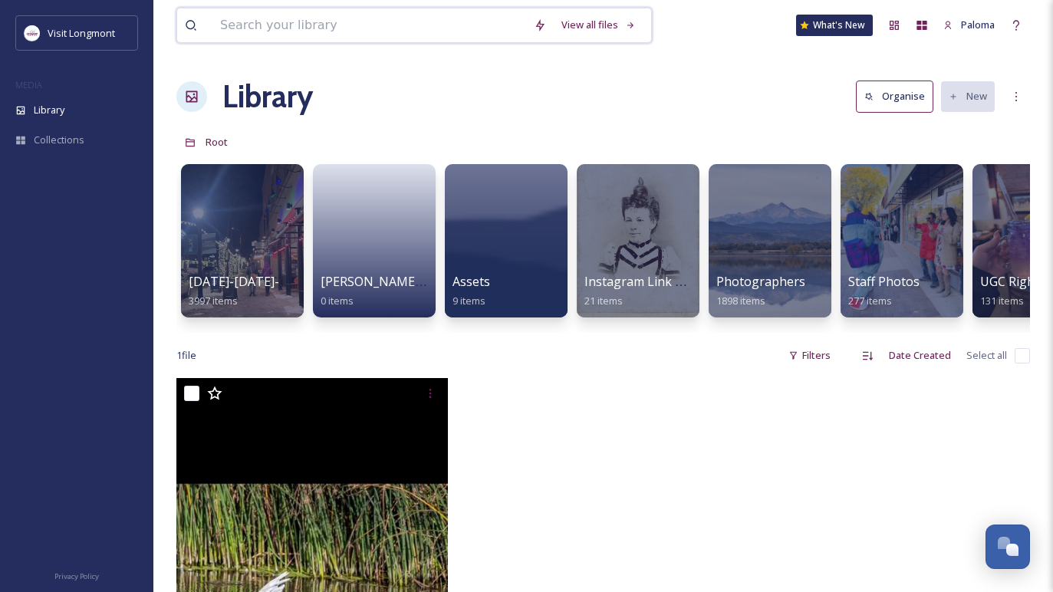
click at [295, 31] on input at bounding box center [369, 25] width 314 height 34
type input "market"
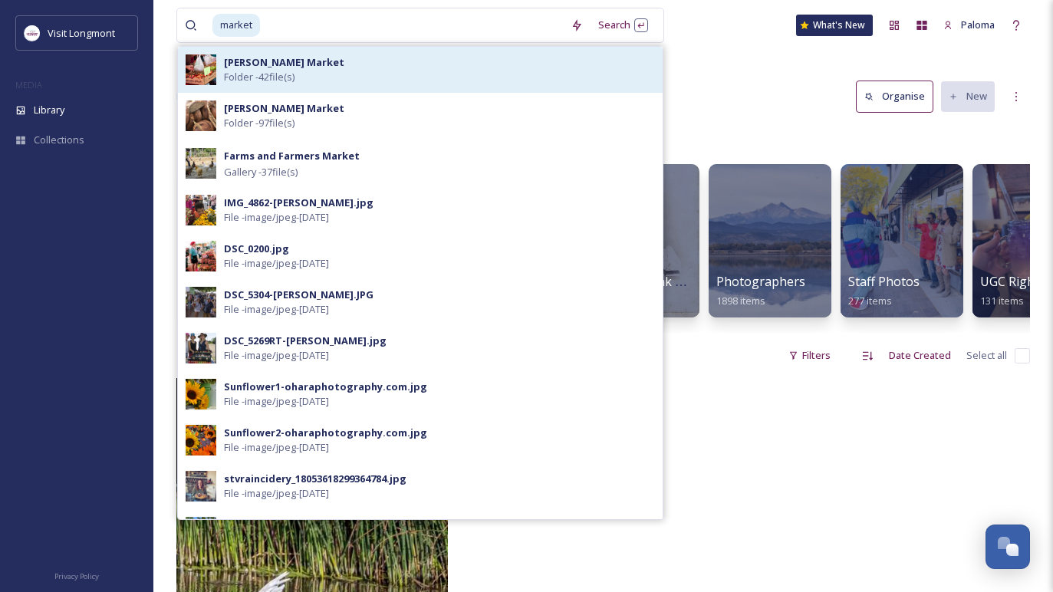
click at [430, 66] on div "[PERSON_NAME] Market Folder - 42 file(s)" at bounding box center [439, 69] width 431 height 29
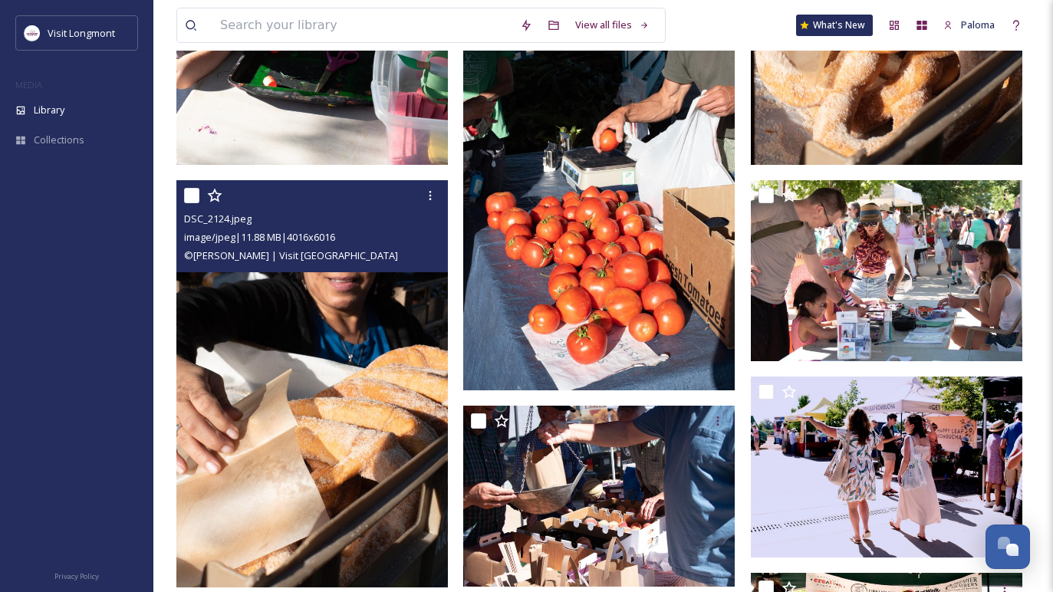
scroll to position [1266, 0]
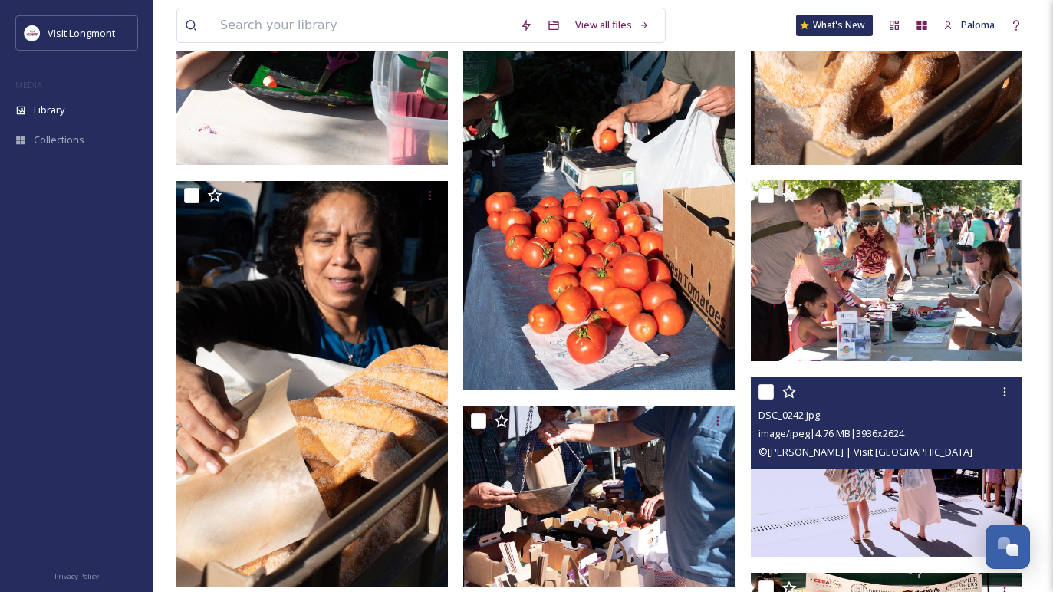
click at [851, 456] on span "© [PERSON_NAME] | Visit [GEOGRAPHIC_DATA]" at bounding box center [866, 452] width 214 height 14
click at [788, 525] on img at bounding box center [887, 467] width 272 height 181
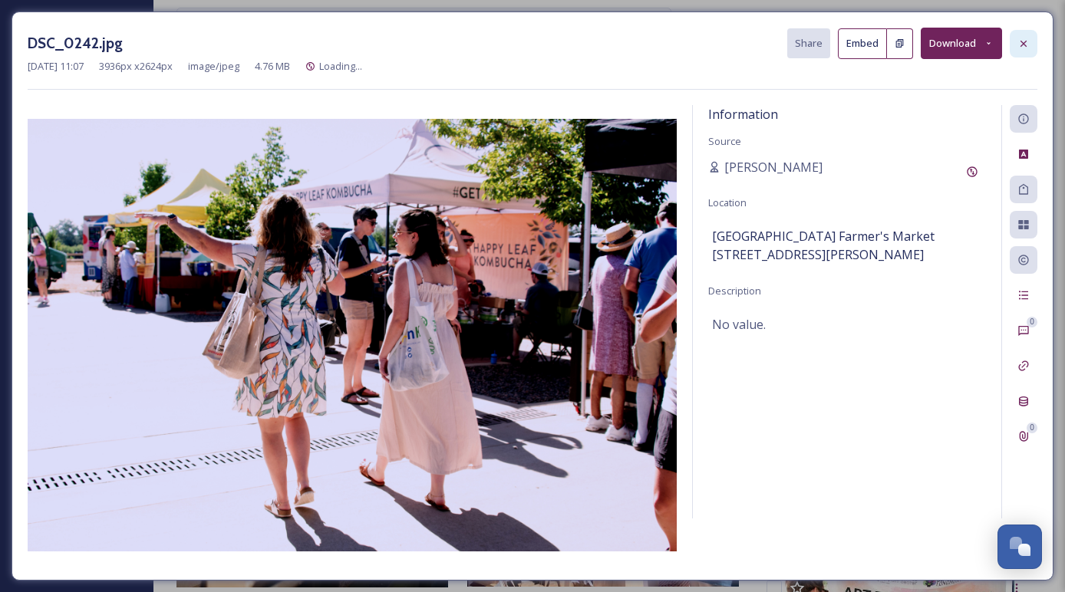
click at [1033, 38] on div at bounding box center [1023, 44] width 28 height 28
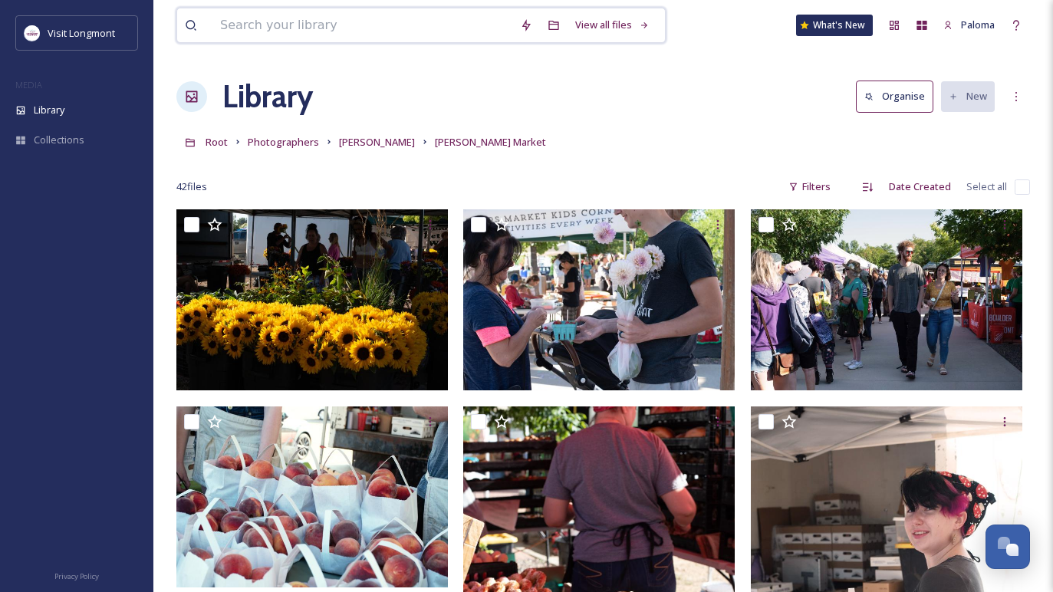
click at [385, 25] on input at bounding box center [362, 25] width 300 height 34
click at [586, 12] on div "View all files" at bounding box center [613, 25] width 90 height 30
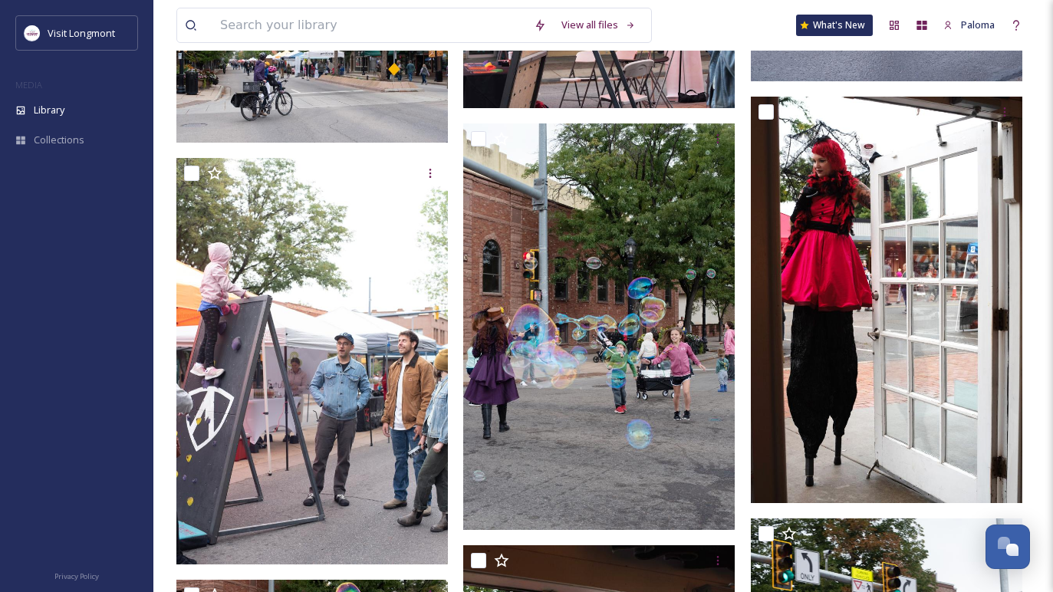
scroll to position [57746, 0]
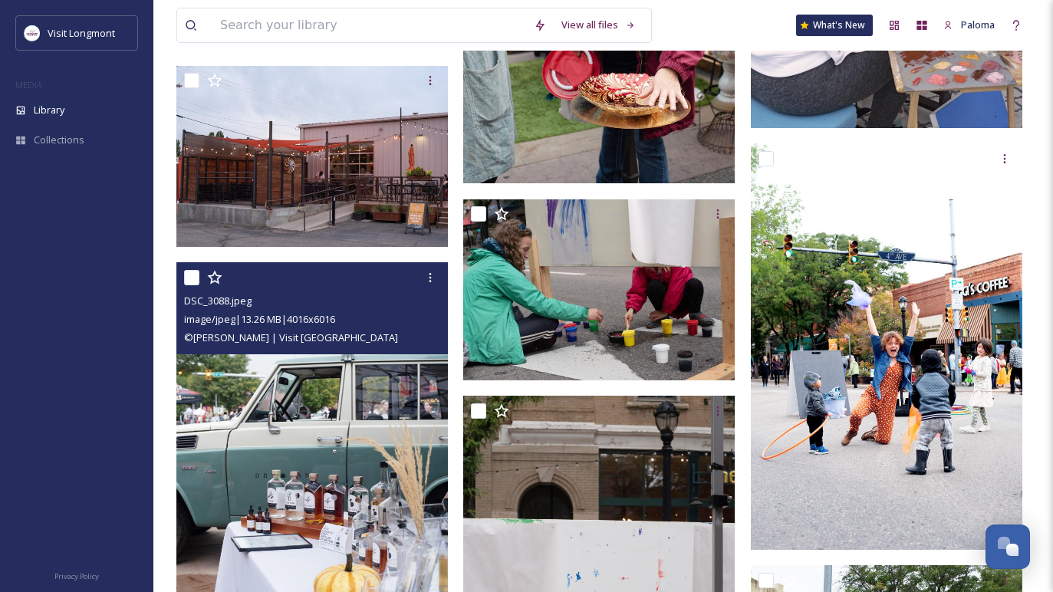
click at [386, 393] on img at bounding box center [312, 465] width 272 height 407
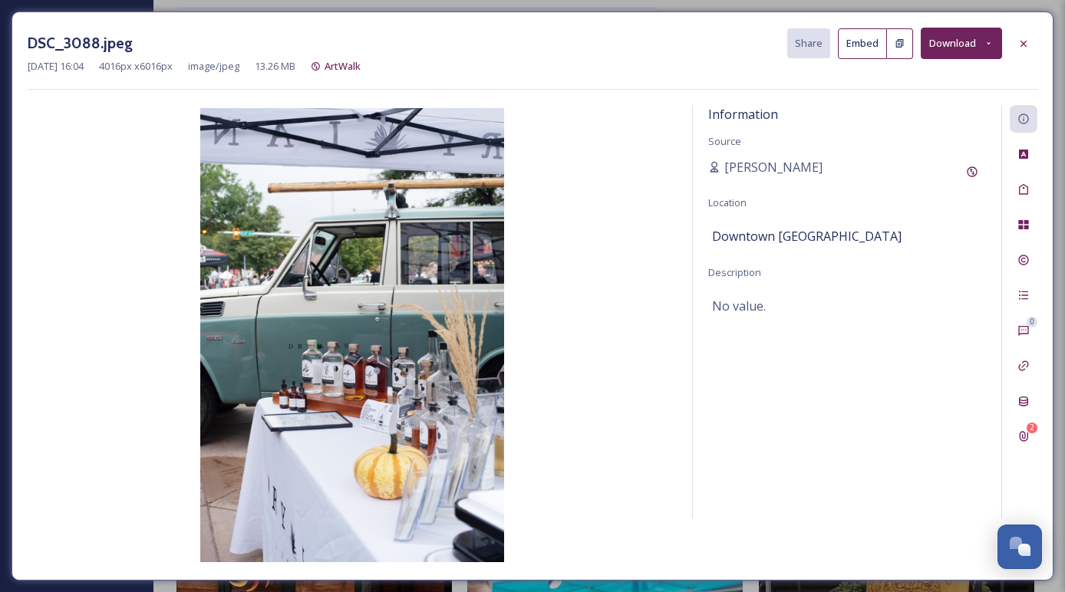
click at [970, 42] on button "Download" at bounding box center [960, 43] width 81 height 31
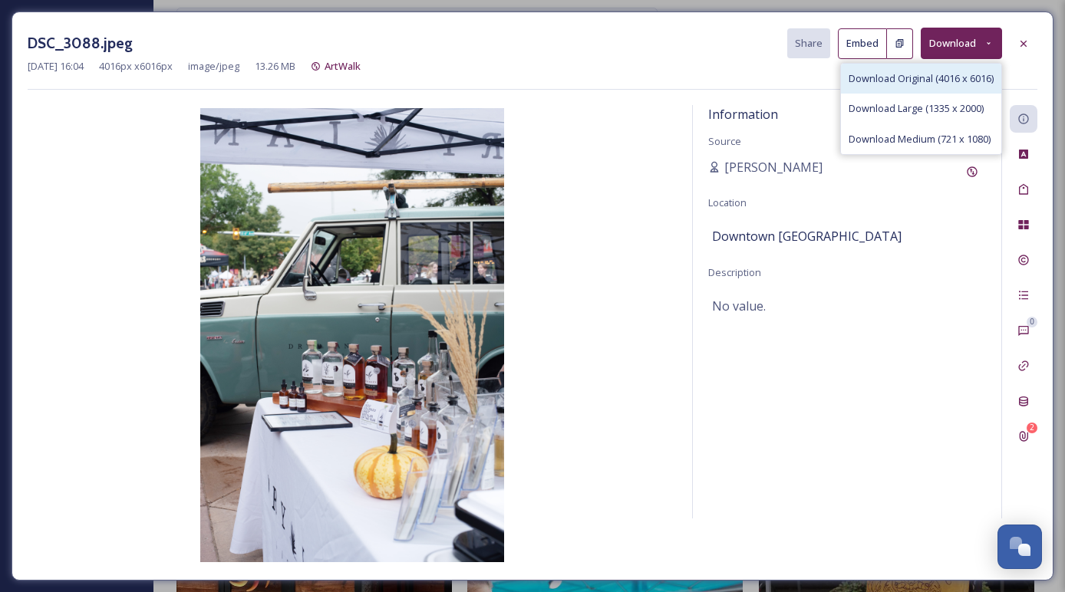
click at [896, 81] on span "Download Original (4016 x 6016)" at bounding box center [920, 78] width 145 height 15
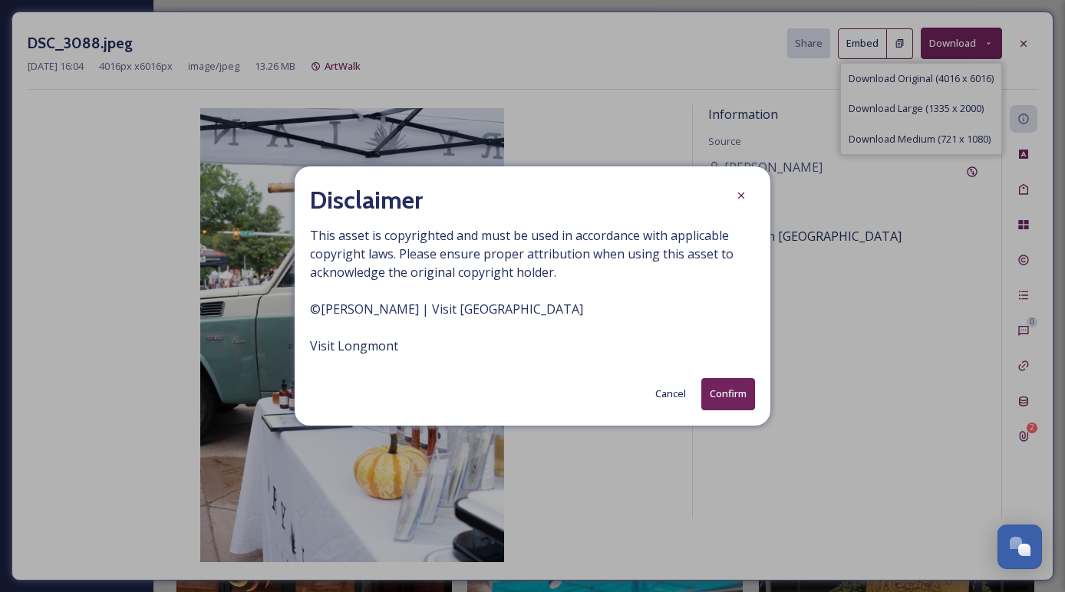
click at [742, 387] on button "Confirm" at bounding box center [728, 393] width 54 height 31
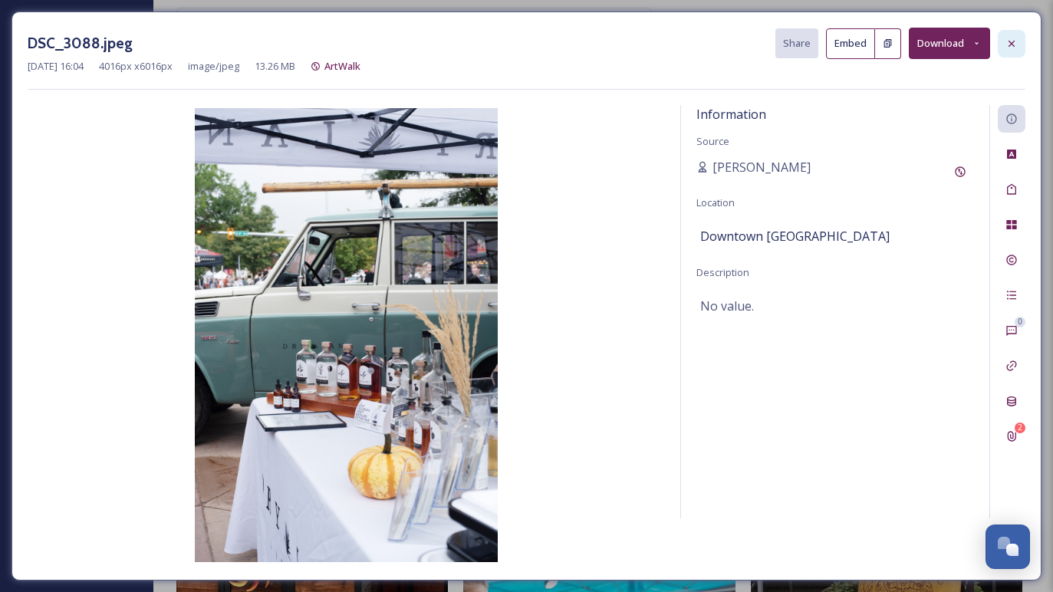
click at [1011, 43] on icon at bounding box center [1012, 44] width 12 height 12
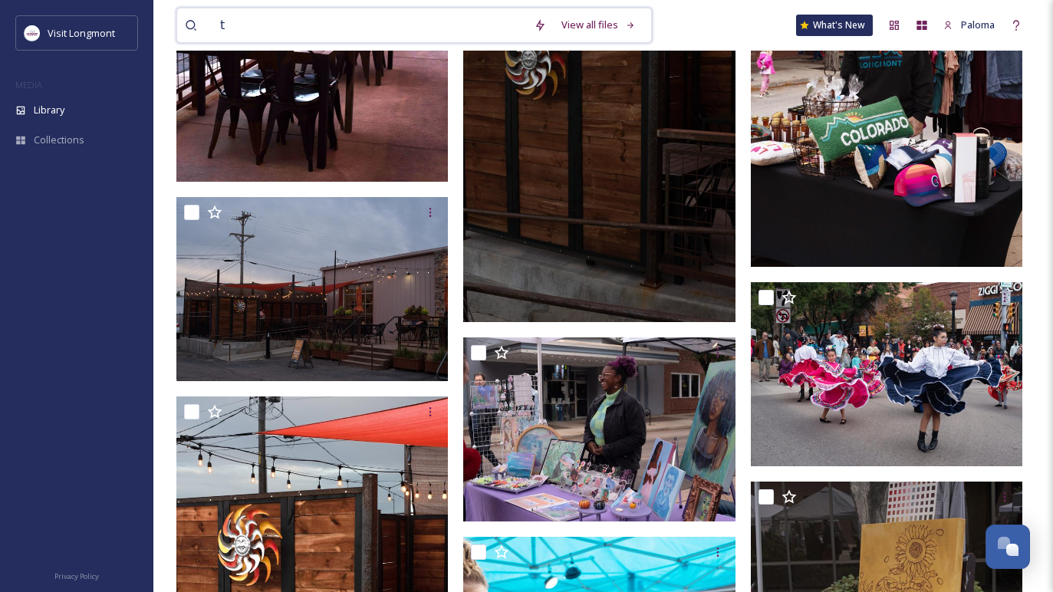
click at [321, 28] on input "t" at bounding box center [369, 25] width 314 height 34
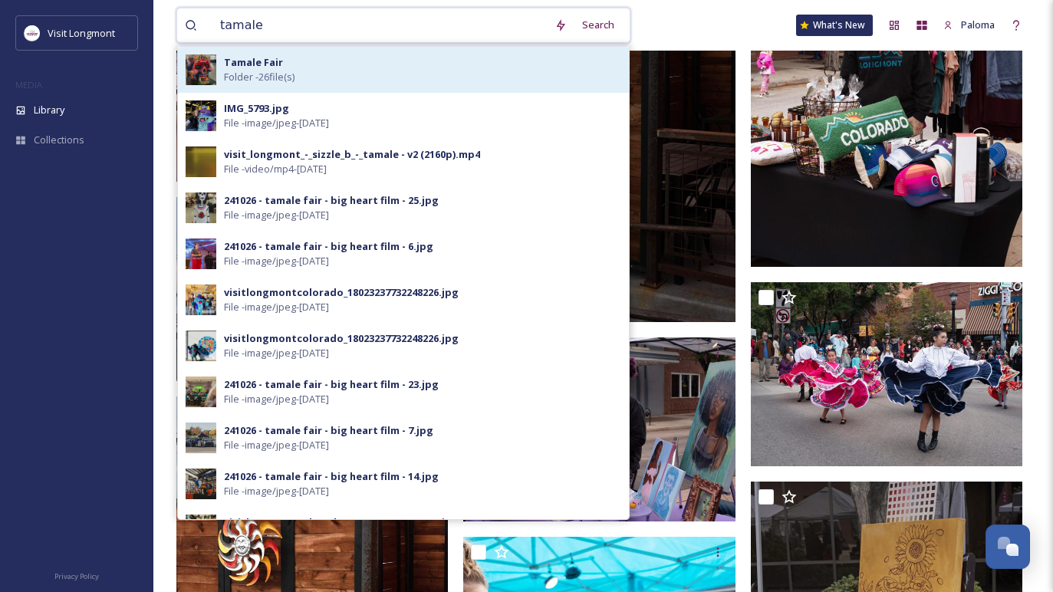
type input "tamale"
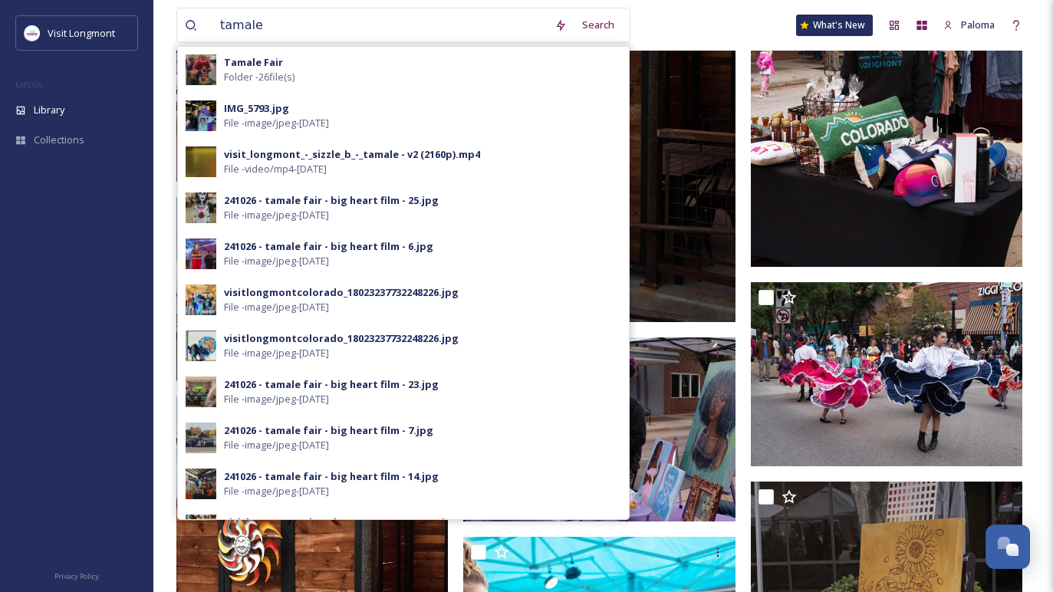
click at [260, 64] on strong "Tamale Fair" at bounding box center [253, 62] width 59 height 14
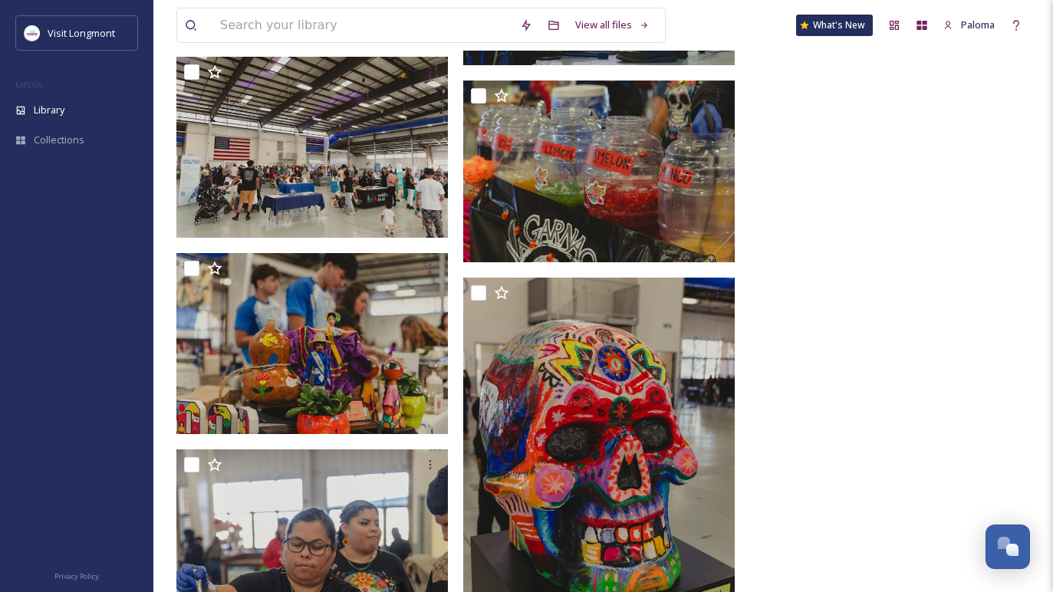
scroll to position [2379, 0]
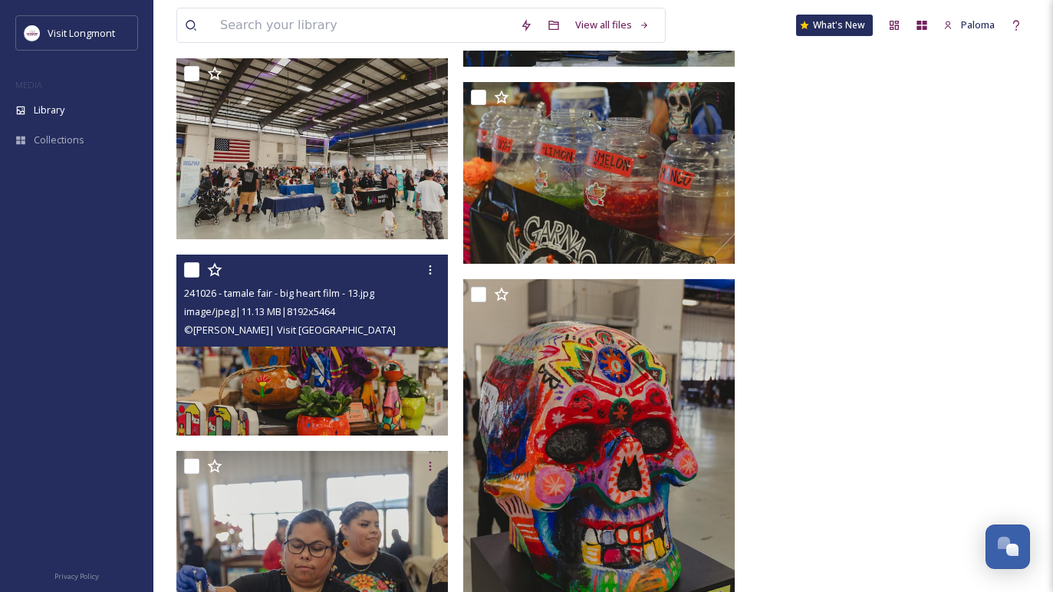
click at [328, 383] on img at bounding box center [312, 345] width 272 height 181
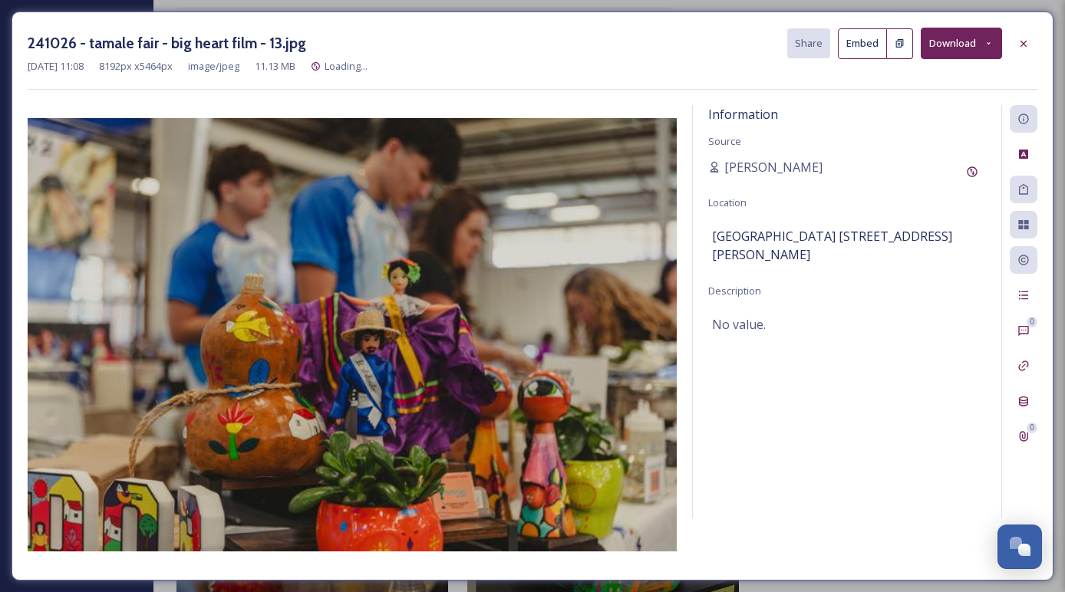
click at [959, 43] on button "Download" at bounding box center [960, 43] width 81 height 31
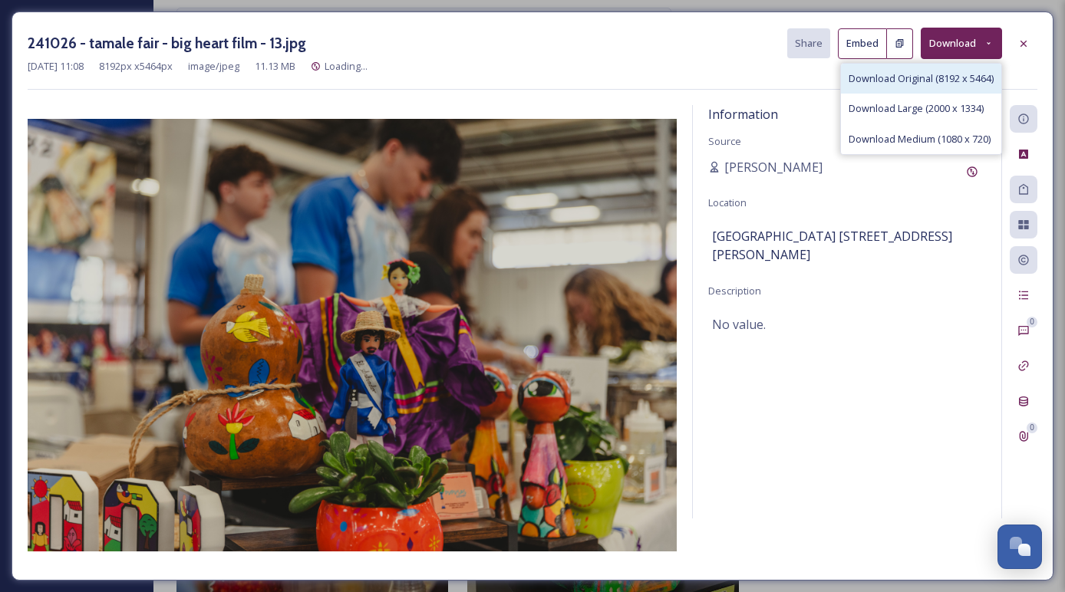
click at [937, 74] on span "Download Original (8192 x 5464)" at bounding box center [920, 78] width 145 height 15
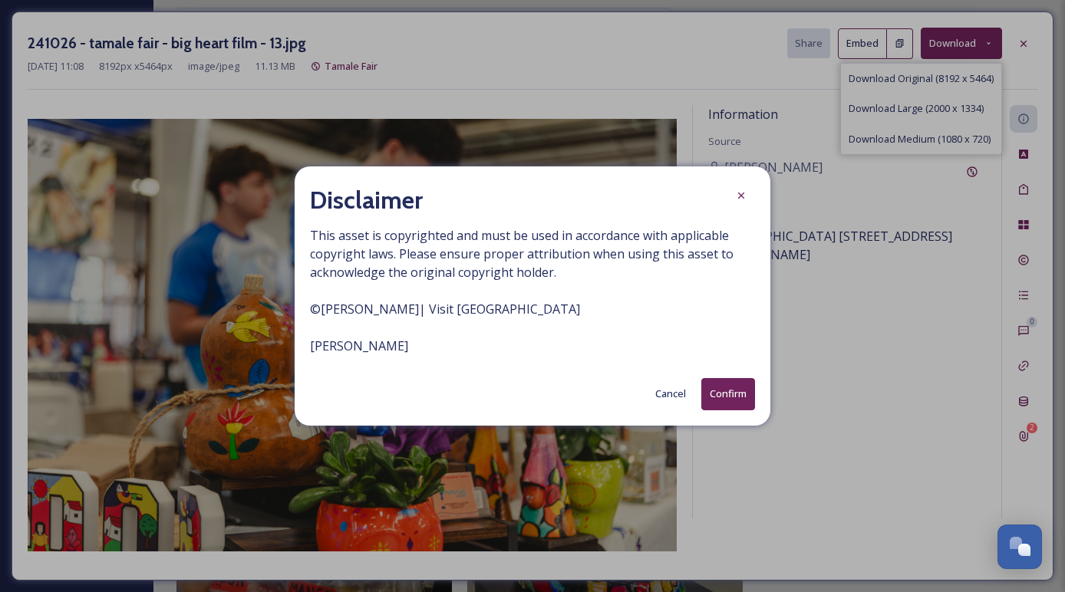
click at [729, 393] on button "Confirm" at bounding box center [728, 393] width 54 height 31
